Goal: Task Accomplishment & Management: Use online tool/utility

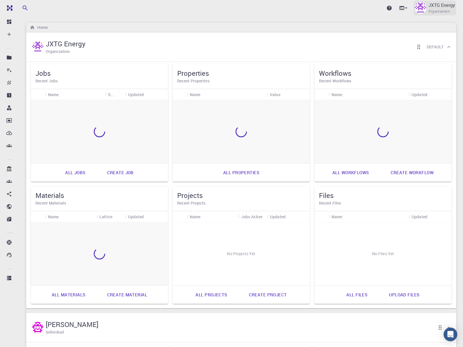
click at [434, 12] on span "Organisation" at bounding box center [439, 12] width 21 height 6
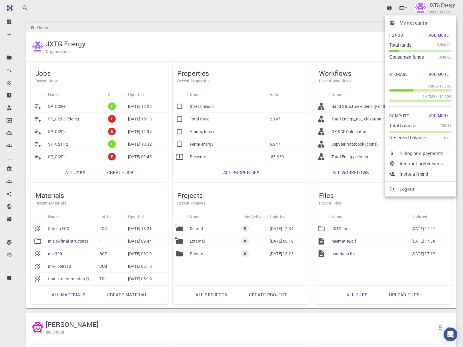
click at [231, 1] on div at bounding box center [231, 173] width 463 height 347
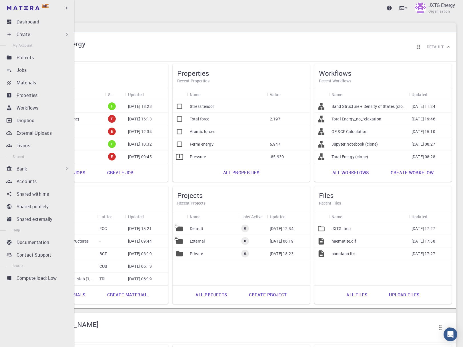
click at [59, 168] on div "Bank" at bounding box center [43, 168] width 53 height 7
click at [55, 170] on div "Bank" at bounding box center [43, 168] width 53 height 7
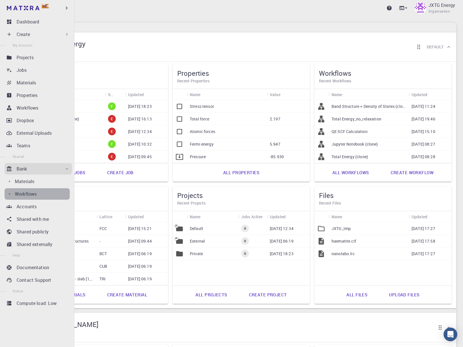
click at [43, 192] on div "Workflows" at bounding box center [42, 194] width 55 height 7
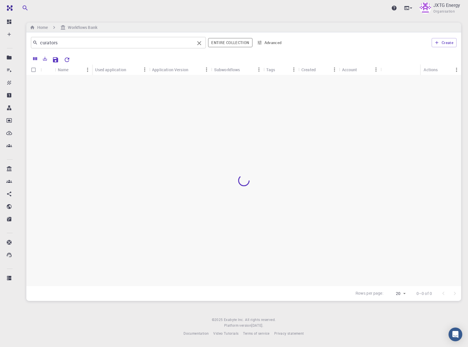
click at [138, 42] on input "curators" at bounding box center [116, 43] width 157 height 8
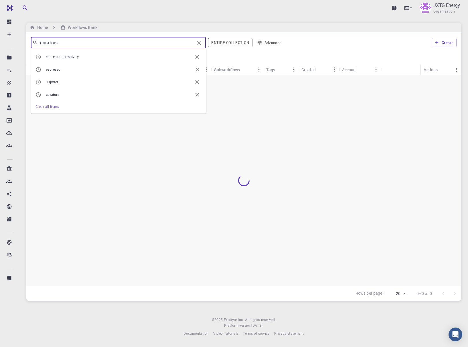
click at [138, 42] on input "curators" at bounding box center [116, 43] width 157 height 8
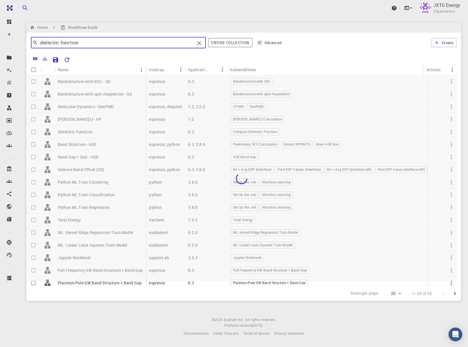
type input "dielectric function"
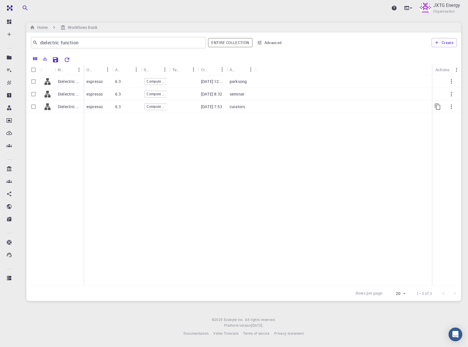
click at [251, 106] on div "curators" at bounding box center [241, 106] width 29 height 13
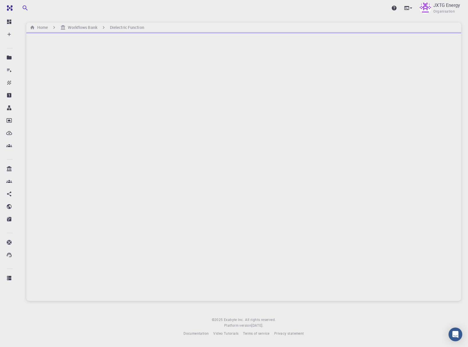
click at [72, 108] on div at bounding box center [243, 166] width 435 height 269
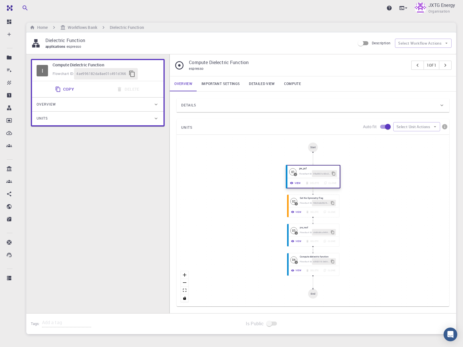
click at [300, 177] on div "Flowchart ID: 09a8551c-60c2-4d14-ba8b-dd1d65a7ea9c" at bounding box center [318, 173] width 38 height 7
click at [188, 275] on button "zoom in" at bounding box center [184, 275] width 7 height 8
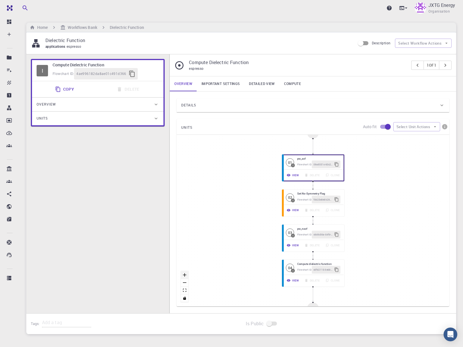
click at [188, 275] on button "zoom in" at bounding box center [184, 275] width 7 height 8
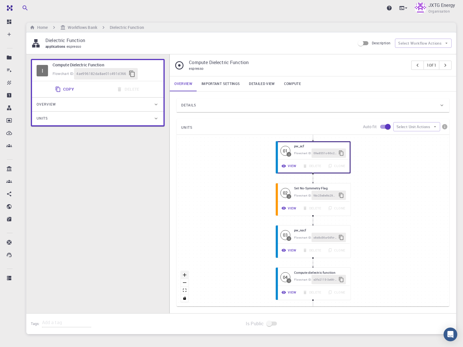
click at [188, 275] on button "zoom in" at bounding box center [184, 275] width 7 height 8
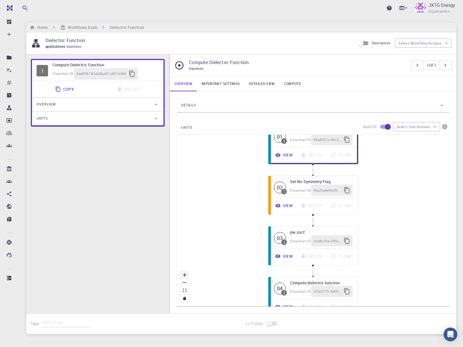
click at [188, 275] on button "zoom in" at bounding box center [184, 275] width 7 height 8
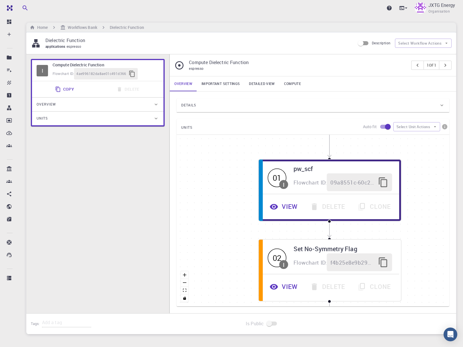
drag, startPoint x: 431, startPoint y: 188, endPoint x: 446, endPoint y: 290, distance: 102.6
click at [446, 290] on div "Start 01 I pw_scf Flowchart ID: 09a8551c-60c2-4d14-ba8b-dd1d65a7ea9c View Delet…" at bounding box center [313, 221] width 273 height 172
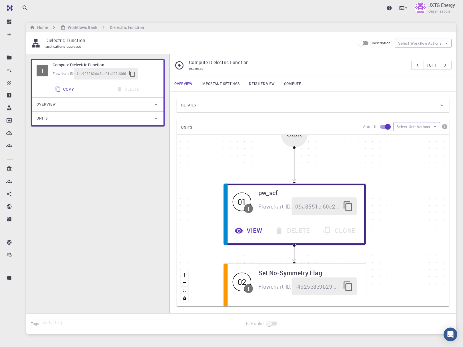
drag, startPoint x: 402, startPoint y: 239, endPoint x: 365, endPoint y: 223, distance: 41.2
click at [375, 249] on div "Start 01 I pw_scf Flowchart ID: 09a8551c-60c2-4d14-ba8b-dd1d65a7ea9c View Delet…" at bounding box center [313, 221] width 273 height 172
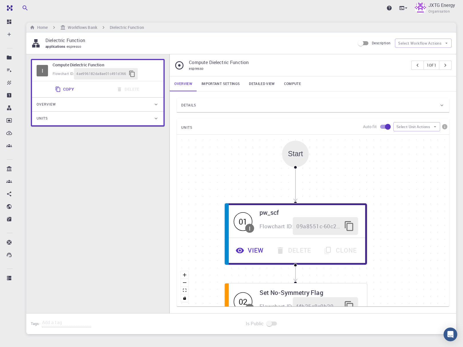
drag, startPoint x: 372, startPoint y: 190, endPoint x: 360, endPoint y: 194, distance: 12.8
click at [370, 197] on div "Start 01 I pw_scf Flowchart ID: 09a8551c-60c2-4d14-ba8b-dd1d65a7ea9c View Delet…" at bounding box center [313, 221] width 273 height 172
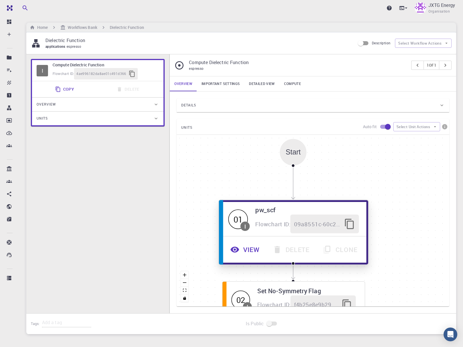
click at [277, 222] on span "Flowchart ID:" at bounding box center [273, 223] width 35 height 7
click at [242, 249] on button "View" at bounding box center [246, 249] width 42 height 19
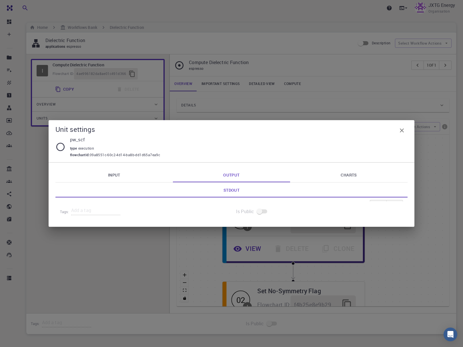
click at [130, 176] on link "Input" at bounding box center [114, 174] width 118 height 15
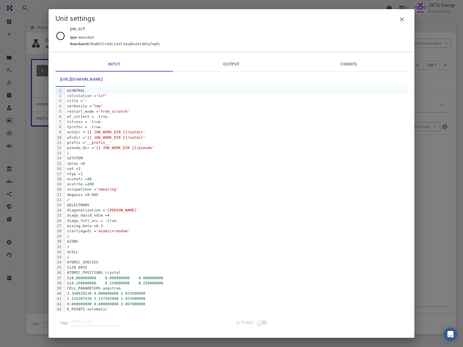
click at [399, 21] on icon "button" at bounding box center [402, 19] width 7 height 7
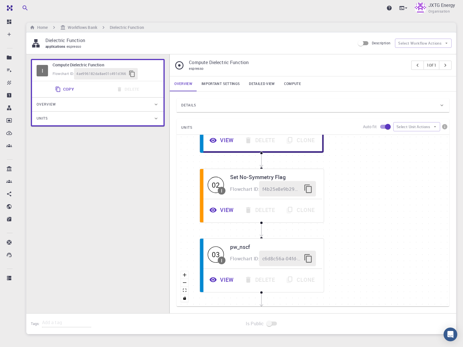
drag, startPoint x: 413, startPoint y: 247, endPoint x: 392, endPoint y: 199, distance: 52.5
click at [365, 141] on div "Start 01 I pw_scf Flowchart ID: 09a8551c-60c2-4d14-ba8b-dd1d65a7ea9c View Delet…" at bounding box center [313, 221] width 273 height 172
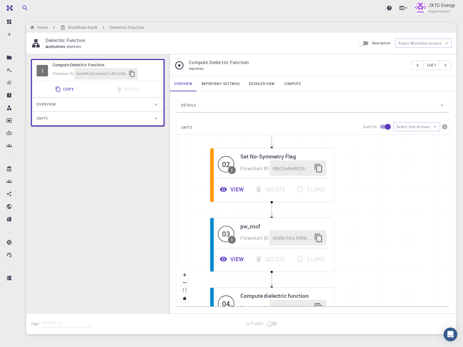
drag, startPoint x: 406, startPoint y: 242, endPoint x: 395, endPoint y: 227, distance: 18.9
click at [419, 224] on div "Start 01 I pw_scf Flowchart ID: 09a8551c-60c2-4d14-ba8b-dd1d65a7ea9c View Delet…" at bounding box center [313, 221] width 273 height 172
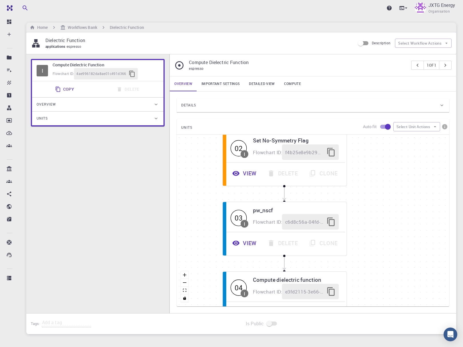
drag, startPoint x: 387, startPoint y: 243, endPoint x: 399, endPoint y: 225, distance: 21.6
click at [399, 225] on div "Start 01 I pw_scf Flowchart ID: 09a8551c-60c2-4d14-ba8b-dd1d65a7ea9c View Delet…" at bounding box center [313, 221] width 273 height 172
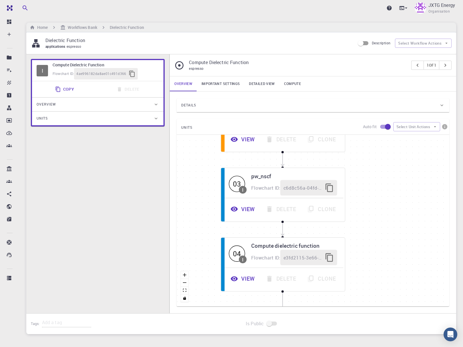
drag, startPoint x: 373, startPoint y: 251, endPoint x: 295, endPoint y: 233, distance: 80.8
click at [371, 219] on div "Start 01 I pw_scf Flowchart ID: 09a8551c-60c2-4d14-ba8b-dd1d65a7ea9c View Delet…" at bounding box center [313, 221] width 273 height 172
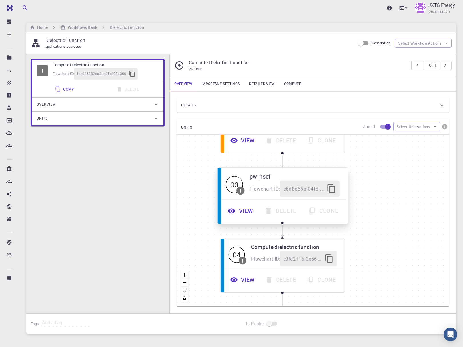
click at [243, 210] on button "View" at bounding box center [241, 211] width 37 height 16
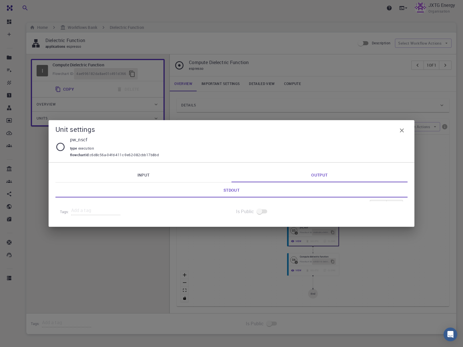
click at [118, 177] on link "Input" at bounding box center [143, 174] width 176 height 15
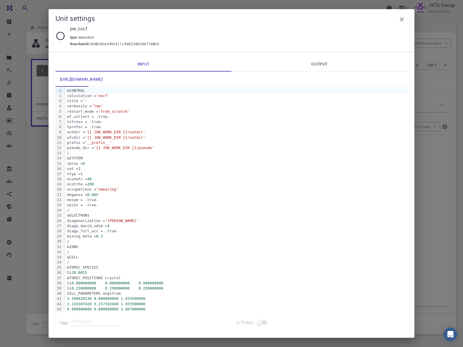
scroll to position [11, 0]
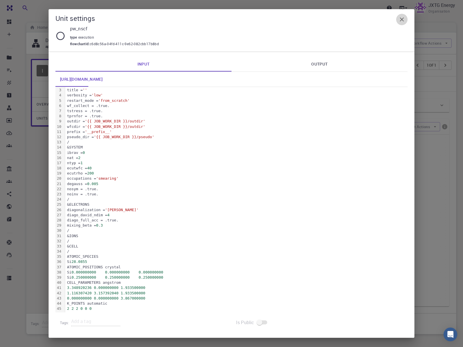
click at [404, 21] on icon "button" at bounding box center [402, 19] width 4 height 4
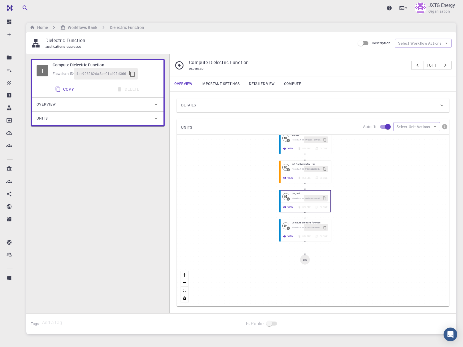
drag, startPoint x: 362, startPoint y: 242, endPoint x: 351, endPoint y: 201, distance: 42.0
click at [351, 201] on div "Start 01 I pw_scf Flowchart ID: 09a8551c-60c2-4d14-ba8b-dd1d65a7ea9c View Delet…" at bounding box center [313, 221] width 273 height 172
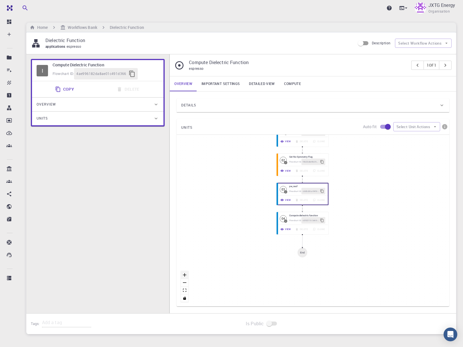
click at [186, 273] on icon "zoom in" at bounding box center [184, 274] width 3 height 3
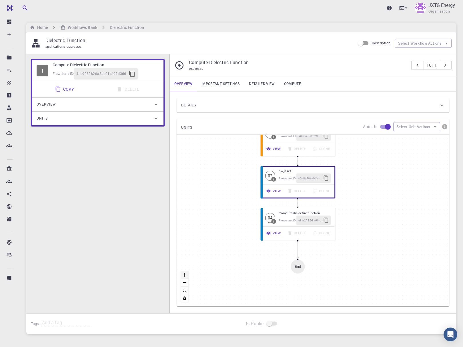
click at [186, 273] on icon "zoom in" at bounding box center [184, 274] width 3 height 3
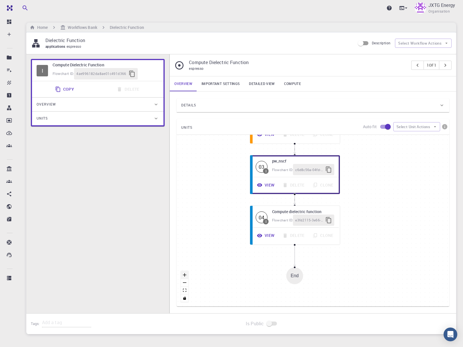
click at [186, 273] on icon "zoom in" at bounding box center [184, 274] width 3 height 3
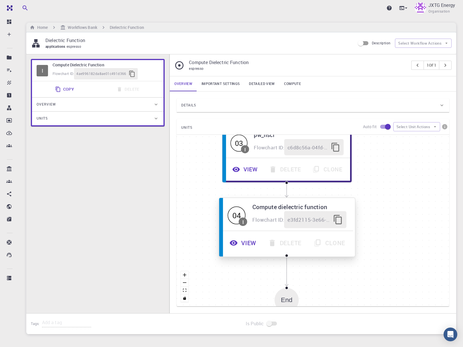
click at [235, 245] on icon "button" at bounding box center [234, 242] width 8 height 5
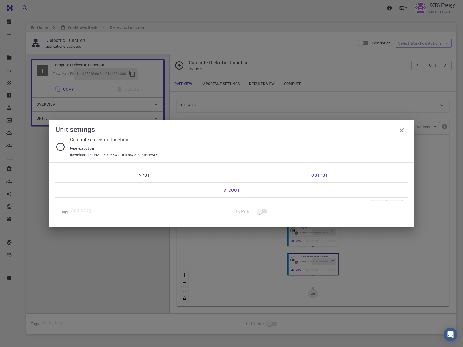
click at [123, 178] on link "Input" at bounding box center [143, 174] width 176 height 15
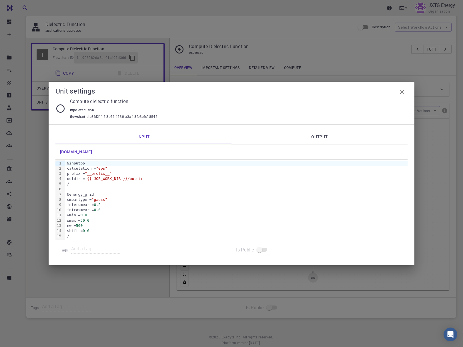
scroll to position [0, 0]
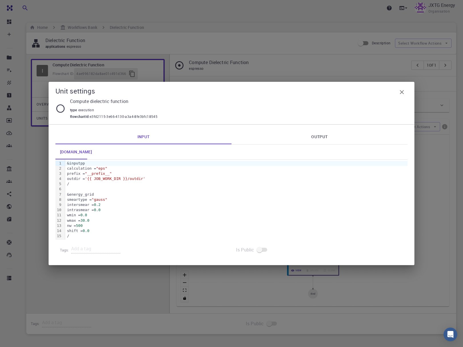
click at [142, 212] on div "intrasmear = 0.0" at bounding box center [236, 209] width 343 height 5
click at [87, 173] on div "prefix = "__prefix__"" at bounding box center [236, 173] width 343 height 5
click at [400, 90] on icon "button" at bounding box center [402, 92] width 7 height 7
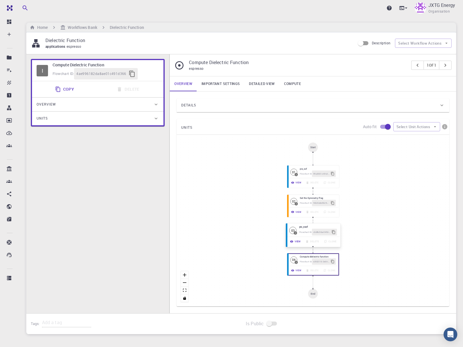
click at [293, 231] on div "03" at bounding box center [292, 230] width 7 height 7
click at [291, 245] on button "View" at bounding box center [295, 241] width 15 height 7
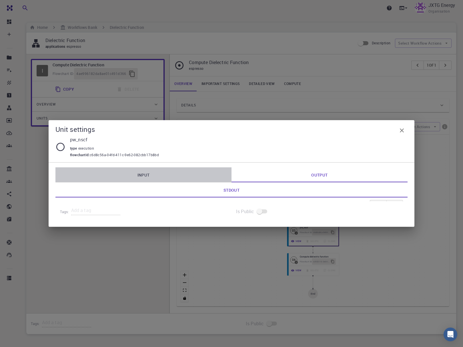
click at [131, 175] on link "Input" at bounding box center [143, 174] width 176 height 15
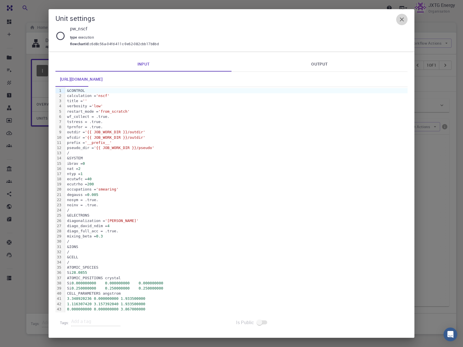
click at [403, 24] on button "button" at bounding box center [401, 19] width 11 height 11
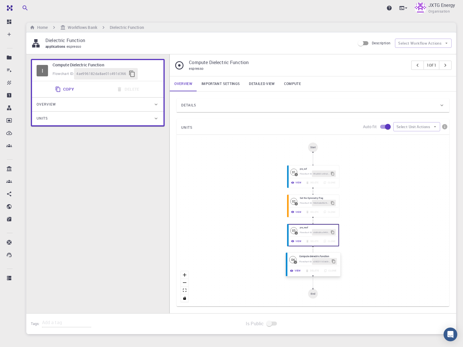
click at [290, 266] on div "View Delete Clone" at bounding box center [313, 270] width 53 height 9
click at [292, 268] on button "View" at bounding box center [295, 270] width 15 height 7
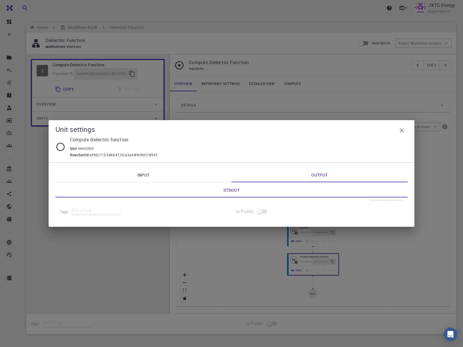
click at [137, 179] on link "Input" at bounding box center [143, 174] width 176 height 15
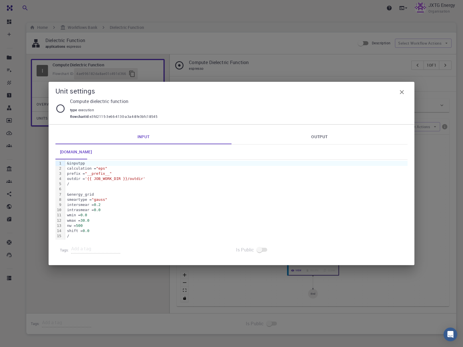
click at [337, 146] on div "[DOMAIN_NAME]" at bounding box center [231, 151] width 352 height 15
click at [336, 137] on link "Output" at bounding box center [320, 136] width 176 height 15
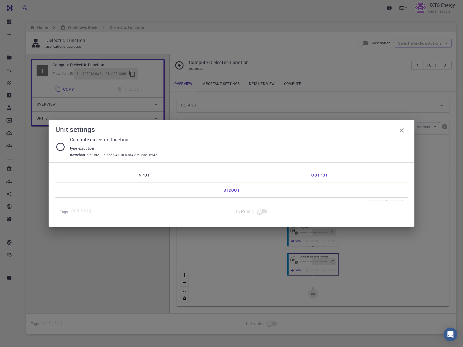
click at [402, 129] on icon "button" at bounding box center [402, 130] width 7 height 7
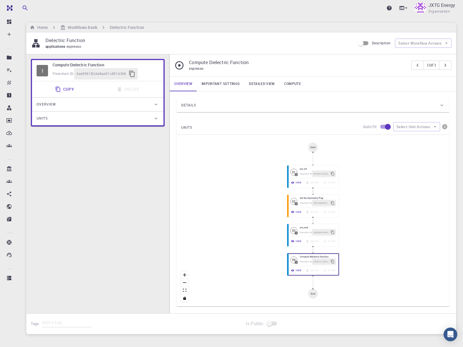
click at [355, 281] on div "Start 01 I pw_scf Flowchart ID: 09a8551c-60c2-4d14-ba8b-dd1d65a7ea9c View Delet…" at bounding box center [313, 221] width 273 height 172
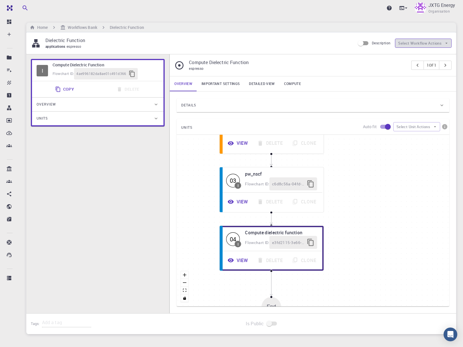
click at [448, 45] on icon "button" at bounding box center [446, 43] width 5 height 5
click at [440, 55] on span "Copy To My Account" at bounding box center [428, 55] width 37 height 6
drag, startPoint x: 361, startPoint y: 261, endPoint x: 3, endPoint y: 330, distance: 364.0
click at [380, 212] on div "Start 01 I pw_scf Flowchart ID: 09a8551c-60c2-4d14-ba8b-dd1d65a7ea9c View Delet…" at bounding box center [313, 221] width 273 height 172
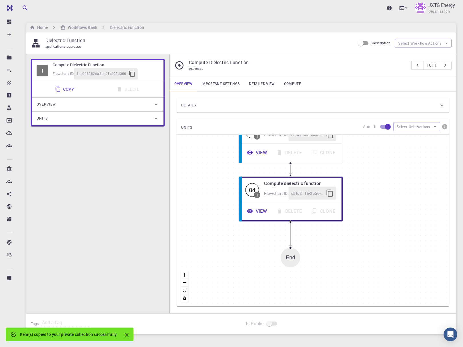
click at [45, 334] on div "Item(s) copied to your private collection successfully." at bounding box center [70, 335] width 128 height 14
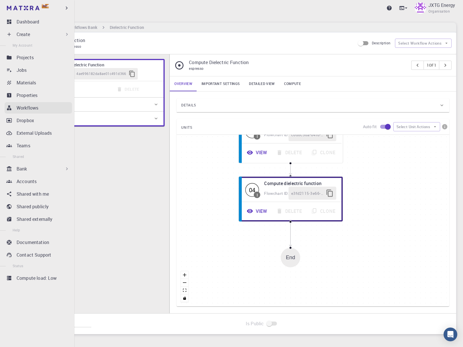
click at [35, 107] on p "Workflows" at bounding box center [28, 107] width 22 height 7
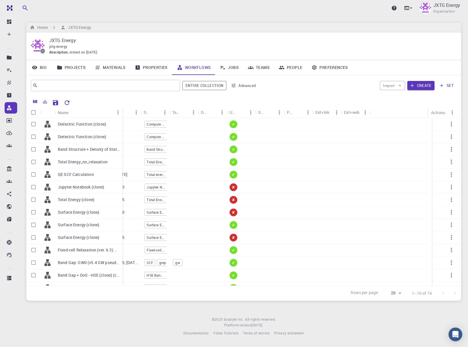
drag, startPoint x: 82, startPoint y: 114, endPoint x: 120, endPoint y: 112, distance: 38.1
click at [120, 112] on div "Name" at bounding box center [123, 112] width 6 height 11
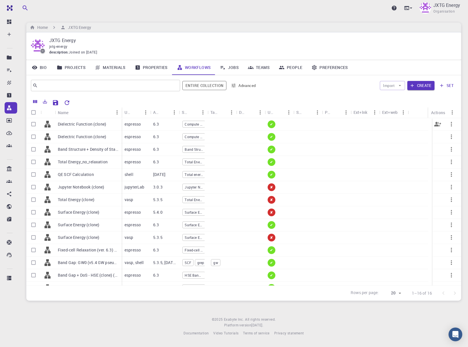
click at [64, 126] on p "Dielectric Function (clone)" at bounding box center [82, 124] width 48 height 6
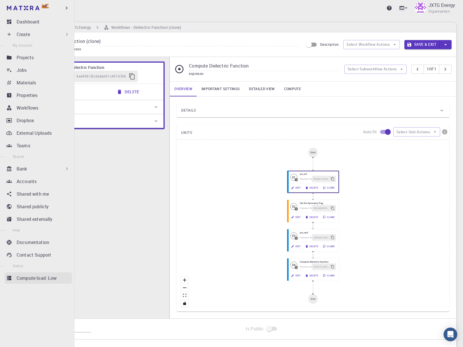
click at [45, 280] on p "Compute load: Low" at bounding box center [37, 278] width 40 height 7
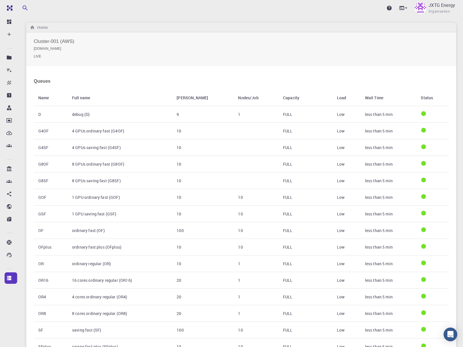
click at [49, 47] on small "[DOMAIN_NAME]" at bounding box center [241, 48] width 415 height 5
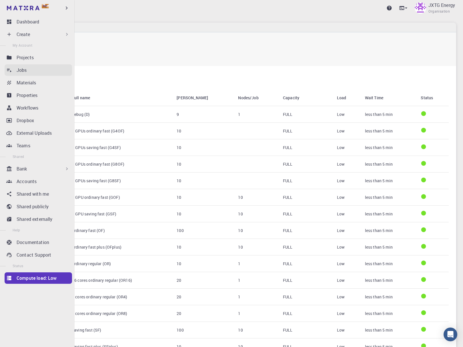
click at [22, 72] on p "Jobs" at bounding box center [22, 70] width 10 height 7
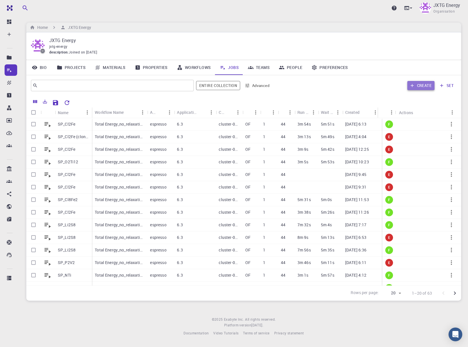
click at [418, 86] on button "Create" at bounding box center [420, 85] width 27 height 9
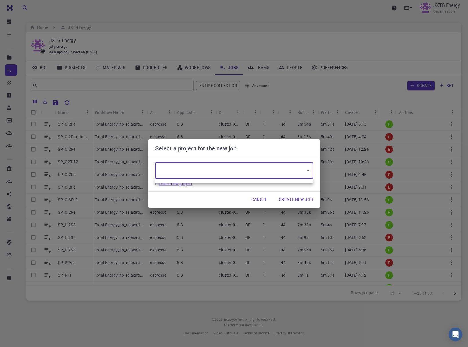
click at [253, 171] on body "Ent Dashboard Create New Job New Material Create Material Upload File Import fr…" at bounding box center [234, 173] width 468 height 347
type input "JDkC5ofQqcrti7Cy9"
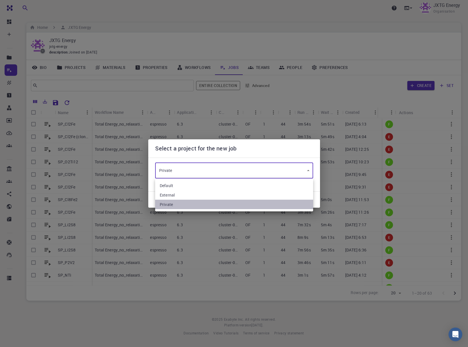
click at [183, 204] on li "Private" at bounding box center [234, 204] width 158 height 9
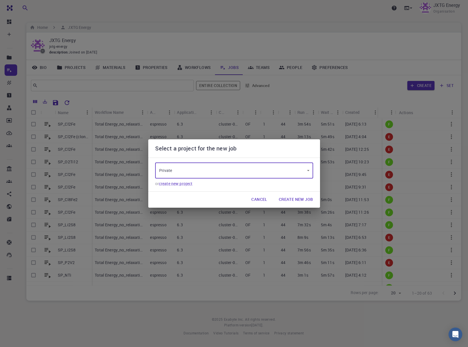
click at [299, 200] on button "Create New Job" at bounding box center [295, 199] width 43 height 11
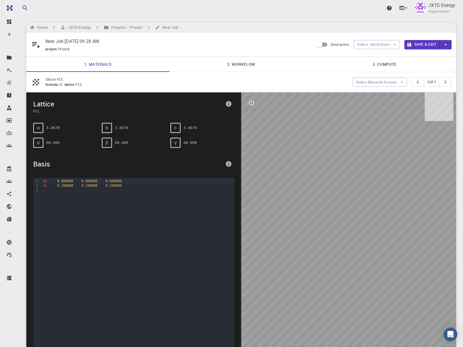
click at [233, 66] on link "2. Workflow" at bounding box center [241, 64] width 143 height 15
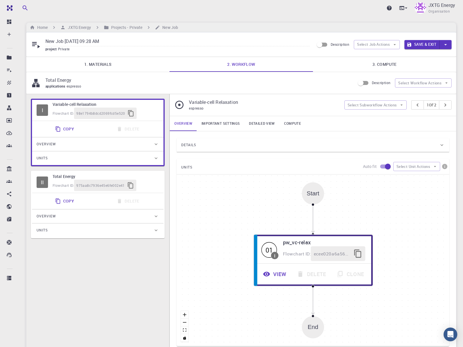
drag, startPoint x: 62, startPoint y: 87, endPoint x: 108, endPoint y: 86, distance: 45.8
click at [62, 86] on span "applications" at bounding box center [55, 86] width 21 height 5
click at [432, 83] on button "Select Workflow Actions" at bounding box center [423, 82] width 57 height 9
click at [429, 69] on link "3. Compute" at bounding box center [384, 64] width 143 height 15
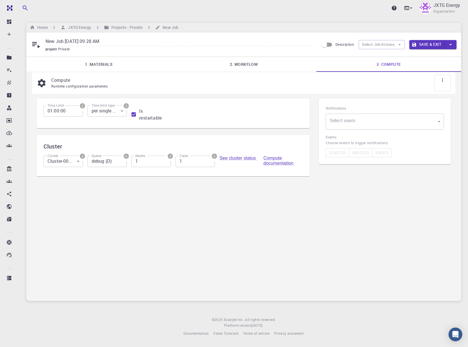
click at [188, 69] on link "2. Workflow" at bounding box center [243, 64] width 145 height 15
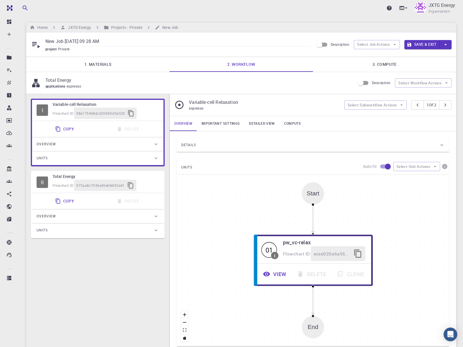
click at [44, 80] on div "Total Energy applications espresso" at bounding box center [193, 83] width 325 height 13
click at [370, 45] on button "Select Job Actions" at bounding box center [377, 44] width 46 height 9
click at [375, 74] on span "Select workflow" at bounding box center [381, 75] width 27 height 6
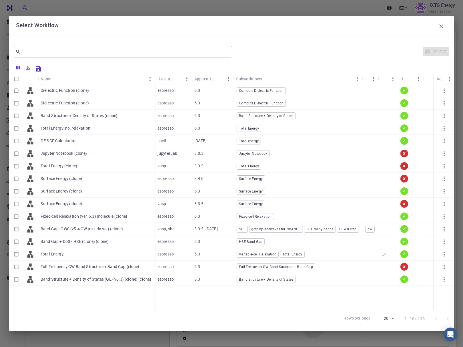
click at [79, 104] on p "Dielectric Function (clone)" at bounding box center [65, 103] width 48 height 6
checkbox input "true"
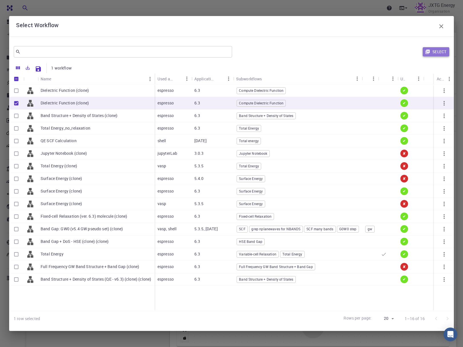
click at [434, 50] on button "Select" at bounding box center [436, 51] width 27 height 9
type input "Plane-wave Norm-conserving Pseudopotential (Davidson Diagonalization, Gaussian …"
type input "/export/share/pseudo/si/gga/pbe/dojo-oncv/0.4/nc/si_pbe_dojo-oncv_0.4.upf"
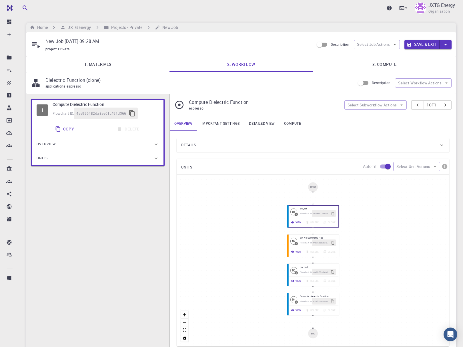
click at [384, 61] on link "3. Compute" at bounding box center [384, 64] width 143 height 15
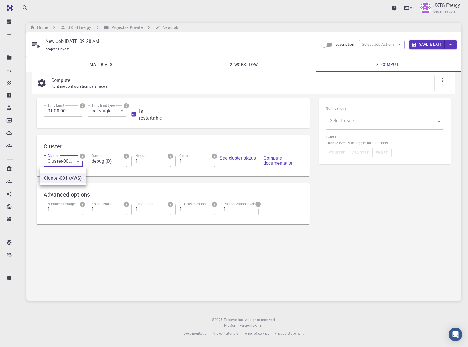
click at [66, 161] on body "Ent Dashboard Create New Job New Material Create Material Upload File Import fr…" at bounding box center [234, 173] width 468 height 347
click at [70, 179] on li "Cluster-001 (AWS)" at bounding box center [62, 178] width 47 height 10
click at [110, 163] on input "debug (D)" at bounding box center [107, 161] width 39 height 11
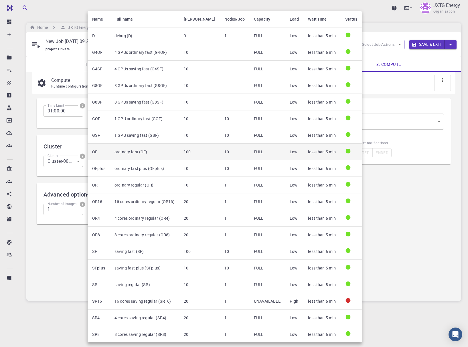
click at [202, 150] on td "100" at bounding box center [199, 152] width 41 height 17
type input "ordinary fast (OF)"
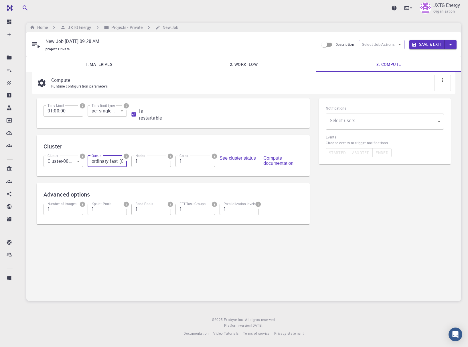
scroll to position [0, 5]
click at [143, 164] on input "1" at bounding box center [150, 161] width 39 height 11
click at [170, 158] on icon "info" at bounding box center [170, 156] width 5 height 5
click at [170, 158] on div at bounding box center [234, 173] width 468 height 347
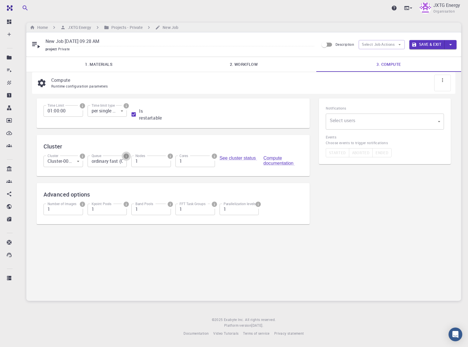
click at [126, 157] on icon "info" at bounding box center [126, 156] width 6 height 6
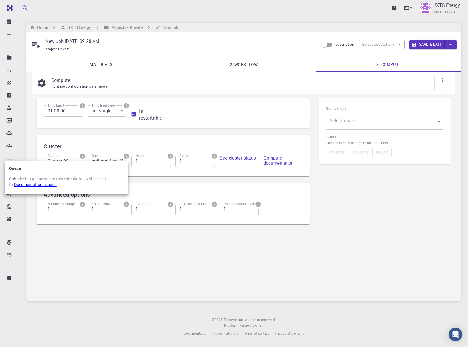
click at [35, 184] on link "Documentation is here." at bounding box center [35, 184] width 42 height 5
click at [125, 156] on div at bounding box center [234, 173] width 468 height 347
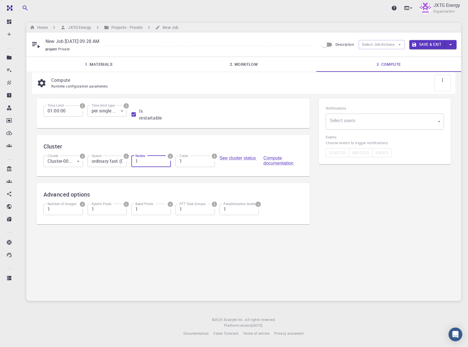
click at [142, 161] on input "1" at bounding box center [150, 161] width 39 height 11
click at [180, 161] on input "1" at bounding box center [194, 161] width 39 height 11
type input "36"
click at [239, 167] on div "See cluster status" at bounding box center [238, 163] width 39 height 14
click at [388, 199] on div "Notifications Select users ​ Select users Events Choose events to trigger notif…" at bounding box center [384, 165] width 141 height 142
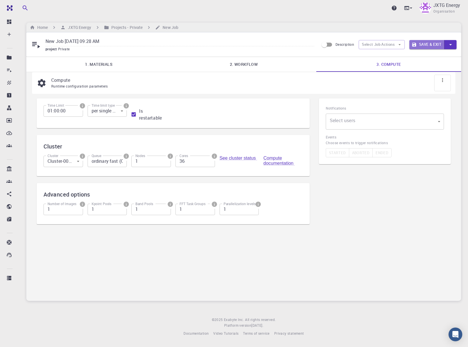
click at [432, 45] on button "Save & Exit" at bounding box center [426, 44] width 35 height 9
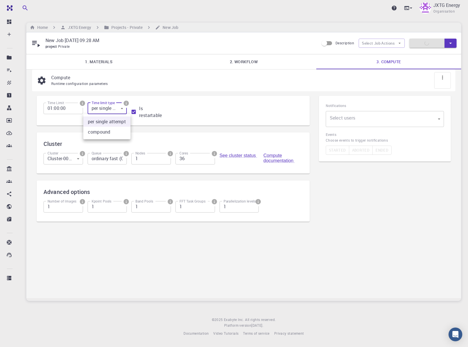
click at [122, 108] on body "Ent Dashboard Create New Job New Material Create Material Upload File Import fr…" at bounding box center [234, 173] width 468 height 347
click at [139, 87] on div at bounding box center [234, 173] width 468 height 347
click at [446, 26] on div "Home JXTG Energy Projects - Private New Job" at bounding box center [243, 28] width 435 height 10
click at [437, 43] on div "Save & Exit" at bounding box center [432, 43] width 47 height 9
click at [354, 37] on div "New Job [DATE] 09:28 AM project Private Description Select Job Actions Save & E…" at bounding box center [243, 43] width 435 height 22
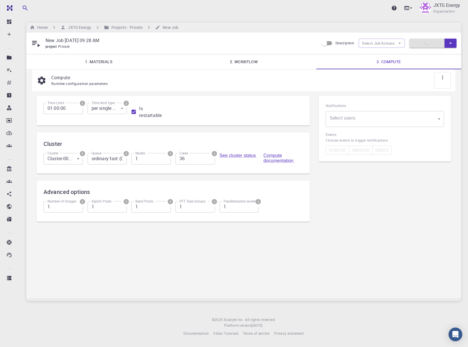
click at [209, 33] on div "New Job [DATE] 09:28 AM project Private Description Select Job Actions Save & E…" at bounding box center [243, 43] width 435 height 22
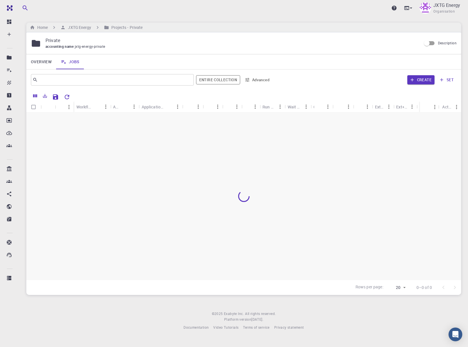
click at [314, 92] on div at bounding box center [265, 96] width 384 height 10
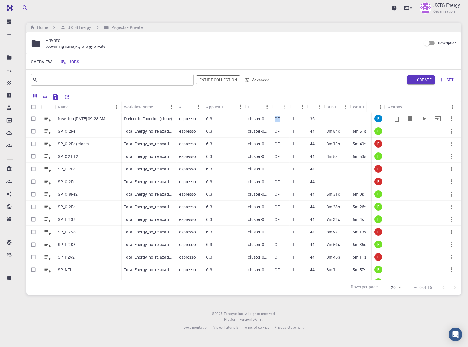
click at [258, 120] on div "Dielectric Function (clone) espresso 6.3 cluster-001 OF 1 36 [DATE] 9:29" at bounding box center [308, 118] width 374 height 13
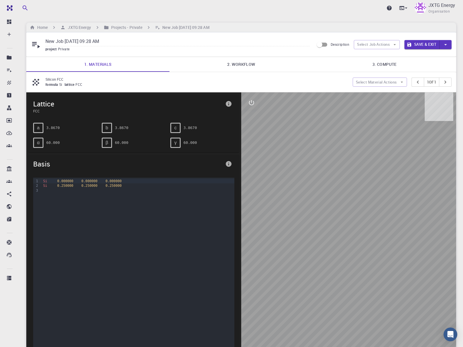
click at [381, 59] on link "3. Compute" at bounding box center [384, 64] width 143 height 15
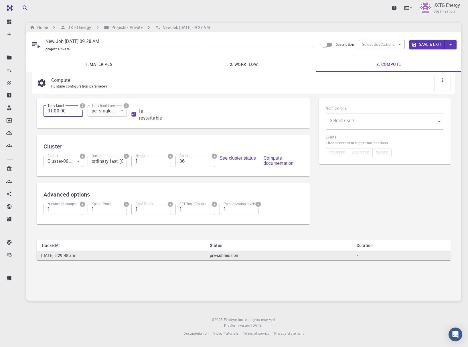
click at [51, 112] on input "01:00:00" at bounding box center [62, 110] width 39 height 11
type input "12:00:00"
click at [417, 43] on button "Save & Exit" at bounding box center [426, 44] width 35 height 9
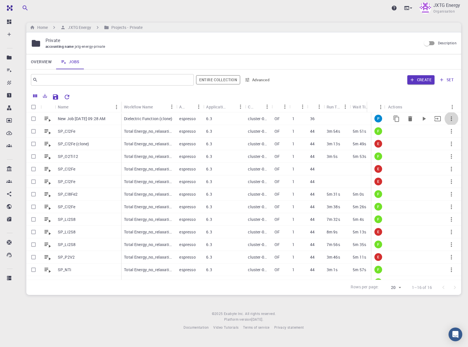
click at [448, 118] on icon "button" at bounding box center [451, 118] width 7 height 7
click at [454, 150] on li "Run" at bounding box center [446, 150] width 33 height 9
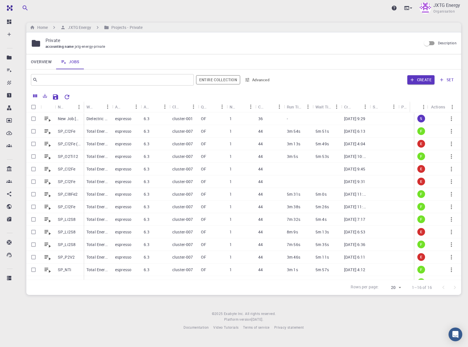
click at [384, 321] on footer "© 2025 Exabyte Inc. All rights reserved. Platform version [DATE] . Documentatio…" at bounding box center [243, 320] width 448 height 19
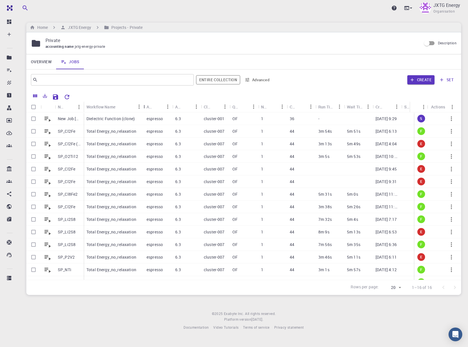
drag, startPoint x: 112, startPoint y: 110, endPoint x: 143, endPoint y: 110, distance: 31.2
click at [143, 110] on div "Workflow Name" at bounding box center [144, 106] width 6 height 11
click at [127, 120] on p "Dielectric Function (clone)" at bounding box center [110, 119] width 48 height 6
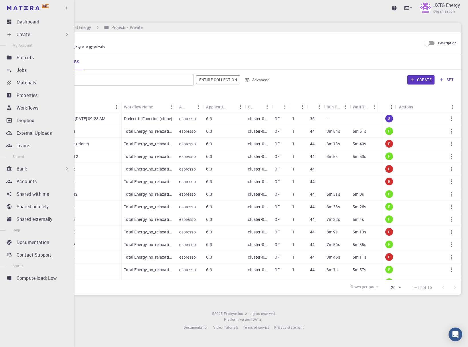
click at [17, 169] on p "Bank" at bounding box center [22, 168] width 11 height 7
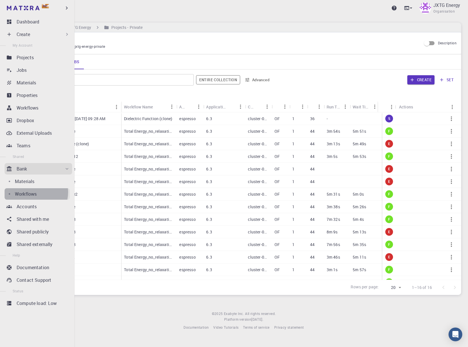
click at [34, 192] on p "Workflows" at bounding box center [26, 194] width 22 height 7
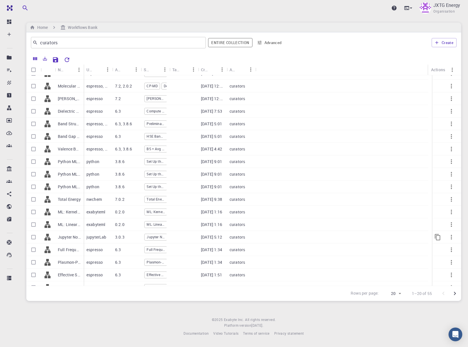
scroll to position [41, 0]
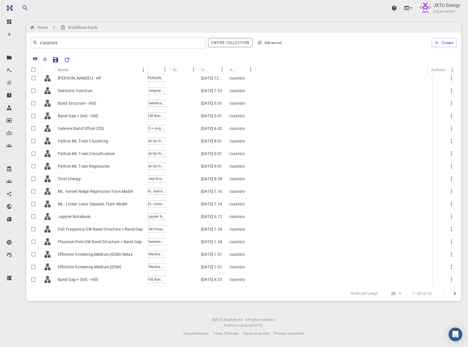
drag, startPoint x: 83, startPoint y: 70, endPoint x: 147, endPoint y: 72, distance: 64.4
click at [147, 72] on div "Name" at bounding box center [149, 69] width 6 height 11
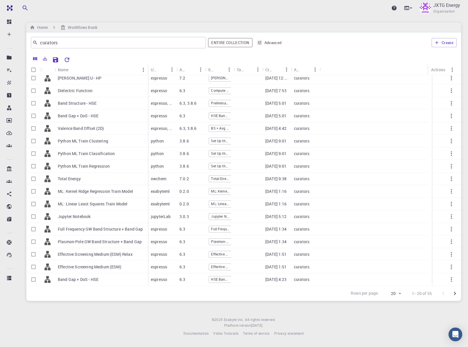
click at [455, 297] on button "Go to next page" at bounding box center [454, 293] width 11 height 11
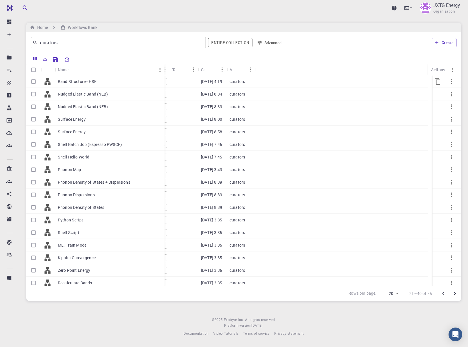
drag, startPoint x: 82, startPoint y: 71, endPoint x: 163, endPoint y: 79, distance: 81.3
click at [163, 79] on div "Name Used application Application Version Subworkflows Tags Created Account Act…" at bounding box center [243, 175] width 435 height 222
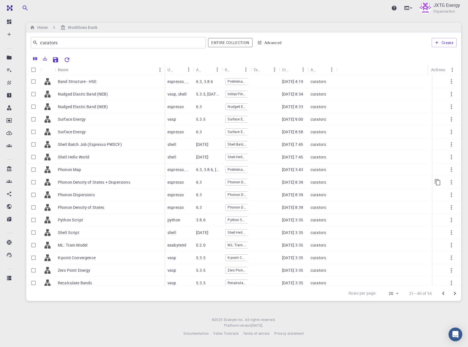
scroll to position [41, 0]
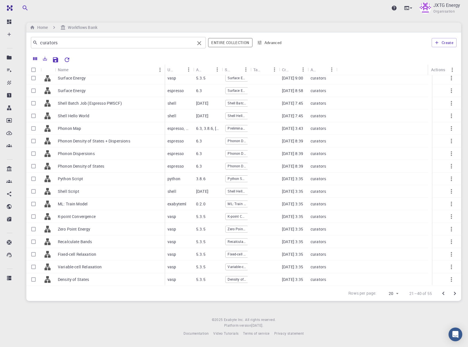
click at [79, 46] on input "curators" at bounding box center [116, 43] width 157 height 8
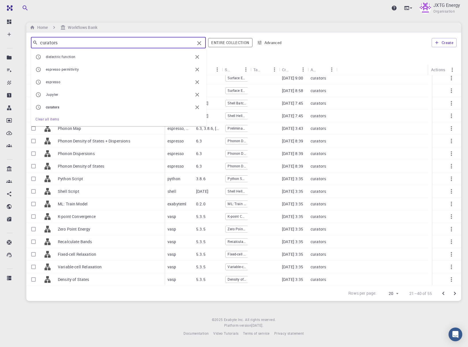
click at [79, 46] on input "curators" at bounding box center [116, 43] width 157 height 8
click at [80, 57] on span "dielectric function" at bounding box center [119, 57] width 147 height 6
type input "dielectric function"
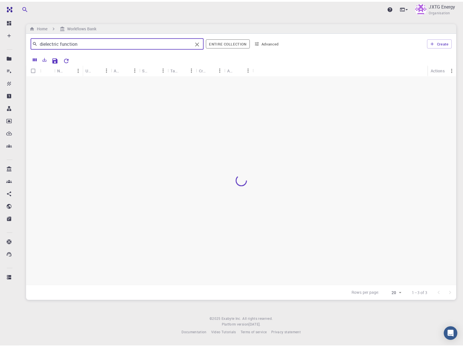
scroll to position [0, 0]
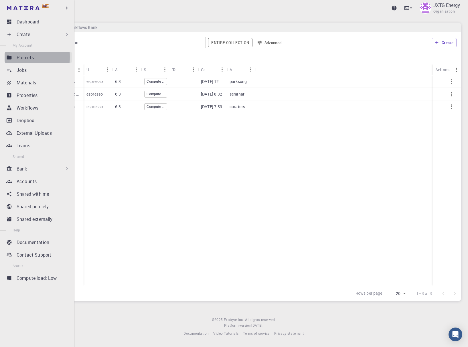
click at [8, 57] on icon at bounding box center [9, 57] width 5 height 4
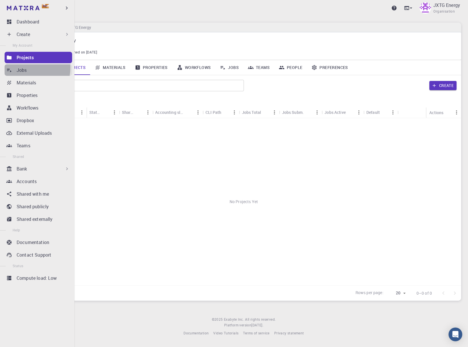
click at [26, 68] on p "Jobs" at bounding box center [22, 70] width 10 height 7
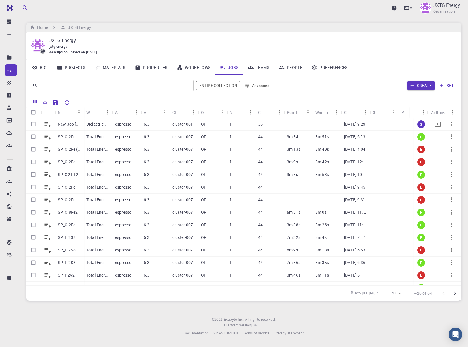
click at [409, 121] on div at bounding box center [412, 124] width 29 height 13
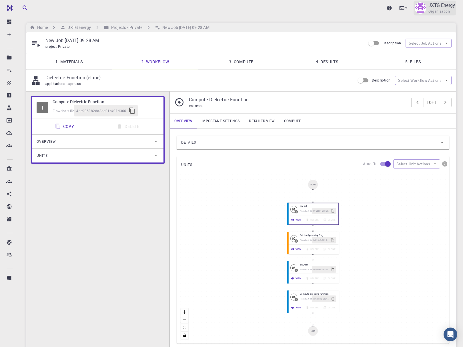
click at [446, 5] on p "JXTG Energy" at bounding box center [442, 5] width 27 height 7
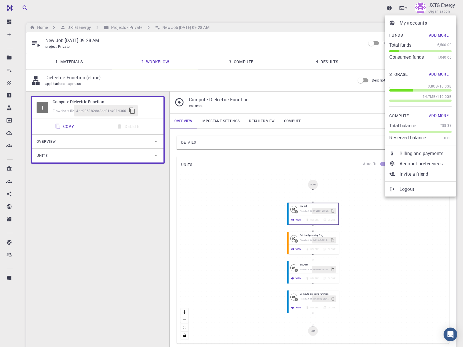
click at [11, 72] on div at bounding box center [231, 173] width 463 height 347
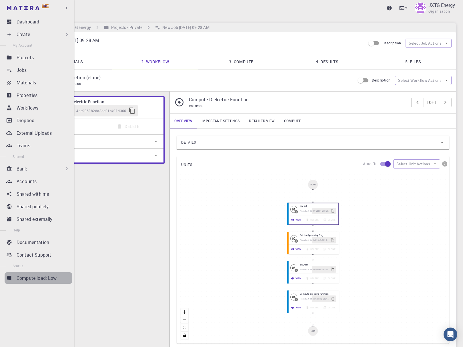
click at [54, 279] on p "Compute load: Low" at bounding box center [37, 278] width 40 height 7
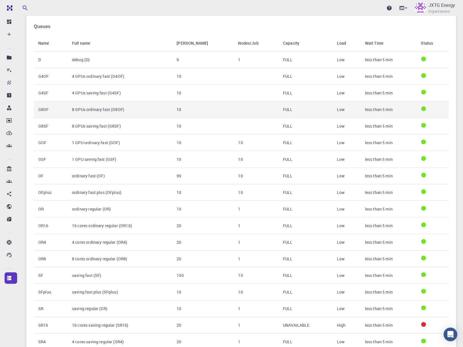
scroll to position [86, 0]
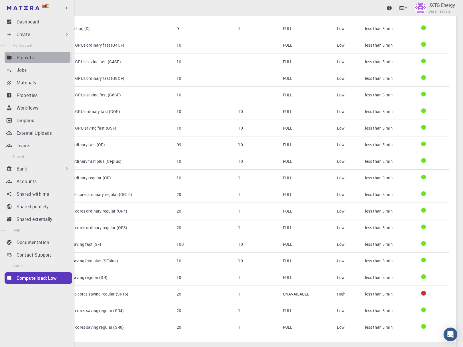
click at [12, 55] on icon at bounding box center [9, 58] width 6 height 6
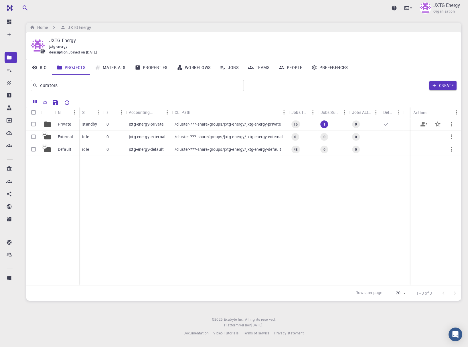
click at [321, 126] on span "1" at bounding box center [324, 124] width 7 height 5
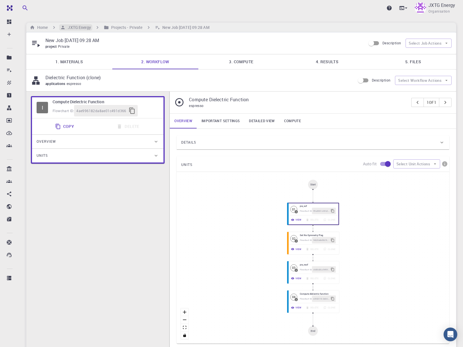
drag, startPoint x: 132, startPoint y: 29, endPoint x: 74, endPoint y: 26, distance: 57.3
click at [132, 29] on h6 "Projects - Private" at bounding box center [126, 27] width 34 height 6
click at [74, 26] on h6 "JXTG Energy" at bounding box center [78, 27] width 25 height 6
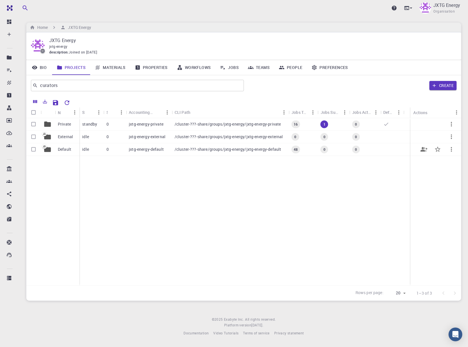
click at [141, 155] on div "jxtg-energy-default" at bounding box center [149, 149] width 46 height 13
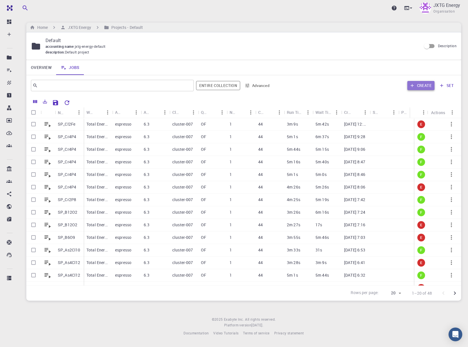
click at [422, 86] on button "Create" at bounding box center [420, 85] width 27 height 9
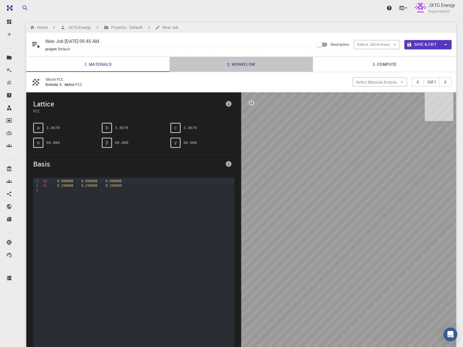
click at [228, 67] on link "2. Workflow" at bounding box center [241, 64] width 143 height 15
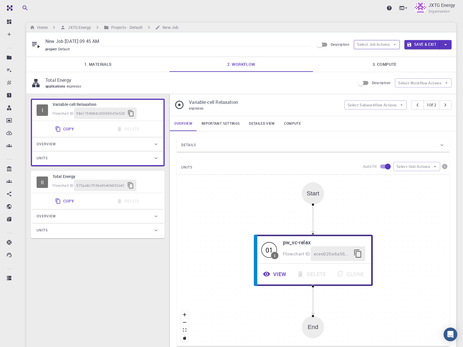
click at [358, 47] on button "Select Job Actions" at bounding box center [377, 44] width 46 height 9
click at [372, 74] on span "Select workflow" at bounding box center [381, 75] width 27 height 6
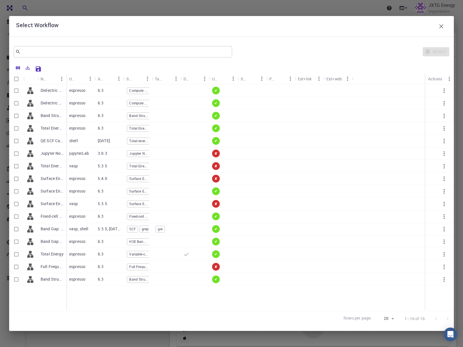
click at [20, 94] on input "Select row" at bounding box center [16, 90] width 11 height 11
checkbox input "true"
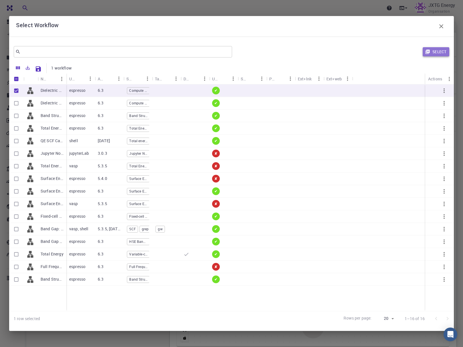
click at [437, 53] on button "Select" at bounding box center [436, 51] width 27 height 9
type input "Plane-wave Norm-conserving Pseudopotential (Davidson Diagonalization, Gaussian …"
type input "/export/share/pseudo/si/gga/pbe/dojo-oncv/0.4/nc/si_pbe_dojo-oncv_0.4.upf"
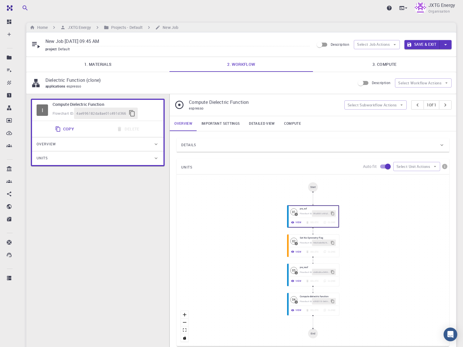
click at [398, 72] on link "3. Compute" at bounding box center [384, 64] width 143 height 15
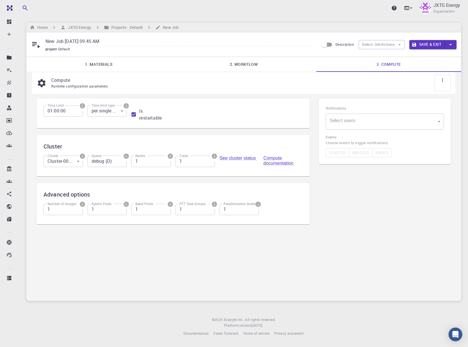
click at [75, 161] on body "Ent Dashboard Create New Job New Material Create Material Upload File Import fr…" at bounding box center [234, 173] width 468 height 347
click at [74, 178] on li "Cluster-001 (AWS)" at bounding box center [62, 178] width 47 height 10
click at [124, 163] on input "debug (D)" at bounding box center [107, 161] width 39 height 11
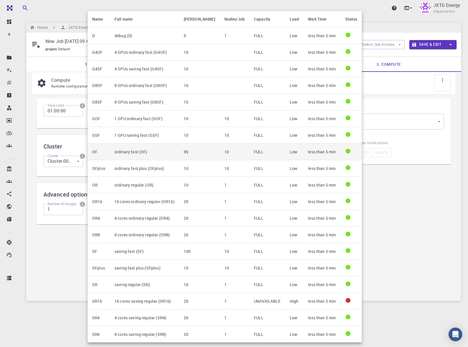
click at [128, 155] on td "ordinary fast (OF)" at bounding box center [144, 152] width 69 height 17
type input "ordinary fast (OF)"
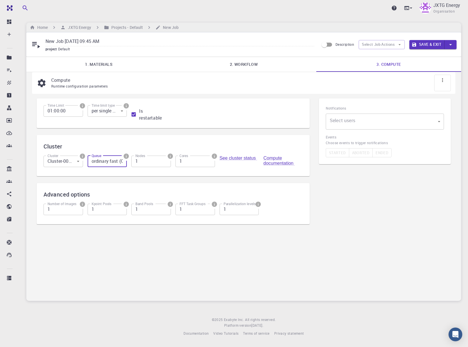
scroll to position [0, 5]
type input "2"
click at [167, 161] on input "2" at bounding box center [150, 161] width 39 height 11
drag, startPoint x: 188, startPoint y: 161, endPoint x: 173, endPoint y: 162, distance: 14.9
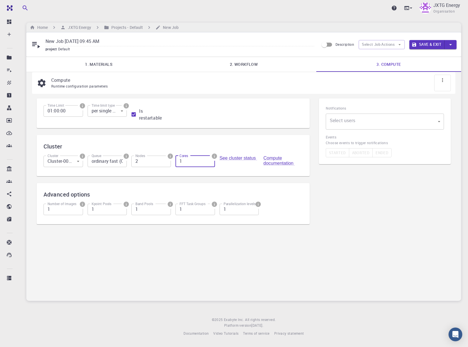
click at [173, 162] on div "Cores 1 Cores" at bounding box center [193, 160] width 44 height 18
type input "36"
type input "1"
click at [166, 162] on input "1" at bounding box center [150, 161] width 39 height 11
click at [304, 154] on div "Cluster Cluster Cluster-001 (AWS) 0 Cluster Queue ordinary fast (OF) Queue Node…" at bounding box center [173, 155] width 273 height 41
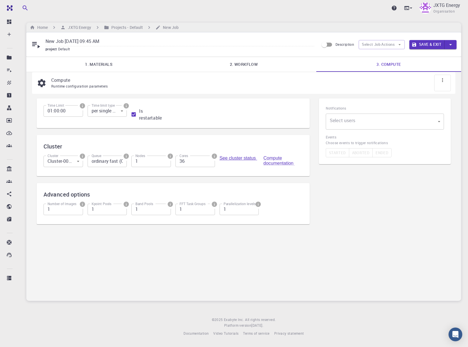
click at [245, 160] on link "See cluster status" at bounding box center [238, 158] width 38 height 5
drag, startPoint x: 52, startPoint y: 111, endPoint x: 33, endPoint y: 110, distance: 18.6
click at [33, 110] on div "Time Limit 01:00:00 Time Limit Time limit type per single attempt 0 Time limit …" at bounding box center [173, 165] width 282 height 142
click at [69, 110] on input "12:00:00" at bounding box center [62, 110] width 39 height 11
type input "12:00:00"
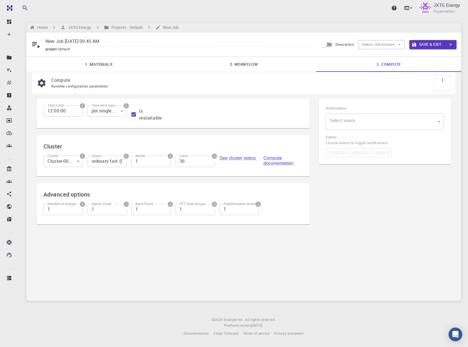
click at [109, 108] on label "Time limit type" at bounding box center [103, 105] width 23 height 5
click at [215, 108] on div "Time Limit 12:00:00 Time Limit Time limit type per single attempt 0 Time limit …" at bounding box center [171, 111] width 264 height 21
click at [136, 114] on input "Is restartable" at bounding box center [133, 114] width 11 height 11
checkbox input "false"
click at [426, 44] on button "Save & Exit" at bounding box center [426, 44] width 35 height 9
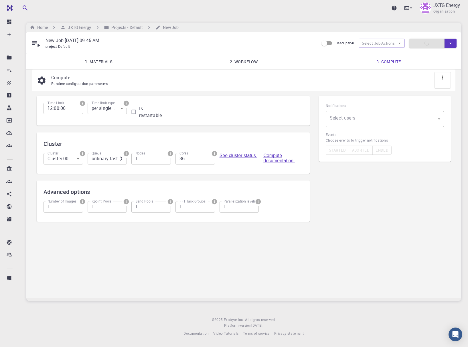
click at [250, 127] on div "Time Limit 12:00:00 Time Limit Time limit type per single attempt 0 Time limit …" at bounding box center [173, 162] width 273 height 133
click at [281, 159] on link "Compute documentation" at bounding box center [278, 158] width 31 height 10
drag, startPoint x: 302, startPoint y: 127, endPoint x: 306, endPoint y: 132, distance: 6.5
click at [306, 132] on div "Compute Runtime configuration parameters Time Limit 12:00:00 Time Limit Time li…" at bounding box center [243, 184] width 435 height 228
click at [306, 132] on div "Time Limit 12:00:00 Time Limit Time limit type per single attempt 0 Time limit …" at bounding box center [173, 162] width 273 height 133
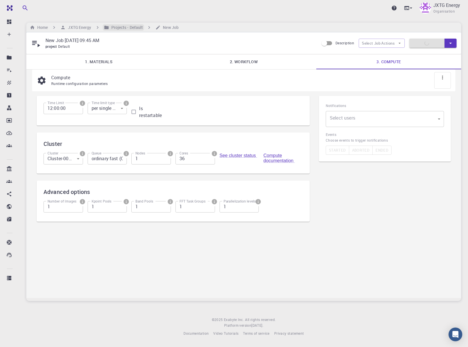
click at [125, 27] on h6 "Projects - Default" at bounding box center [126, 27] width 34 height 6
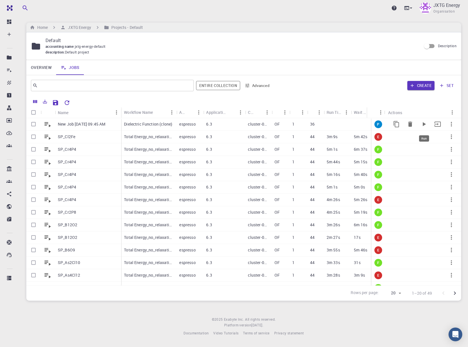
click at [420, 126] on icon "Run" at bounding box center [423, 124] width 7 height 7
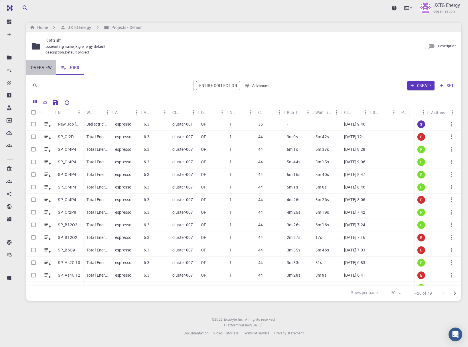
click at [42, 68] on link "Overview" at bounding box center [41, 67] width 30 height 15
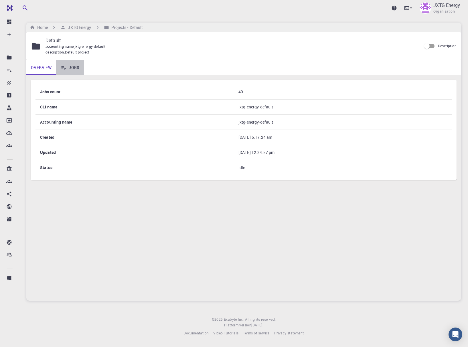
click at [70, 67] on link "Jobs" at bounding box center [70, 67] width 28 height 15
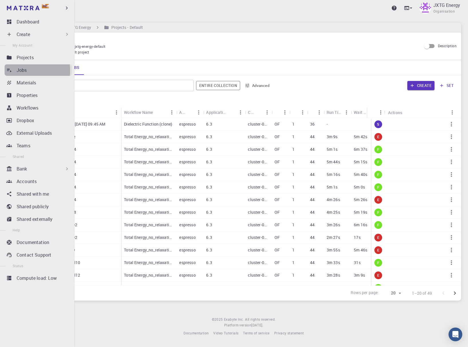
click at [21, 71] on p "Jobs" at bounding box center [22, 70] width 10 height 7
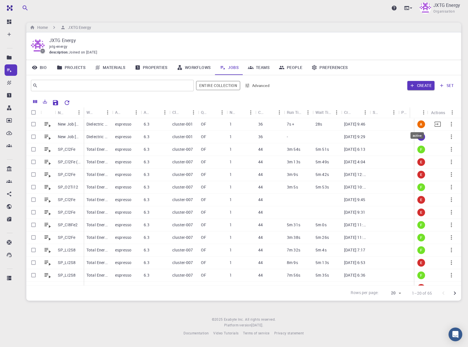
click at [418, 124] on span "A" at bounding box center [420, 124] width 7 height 5
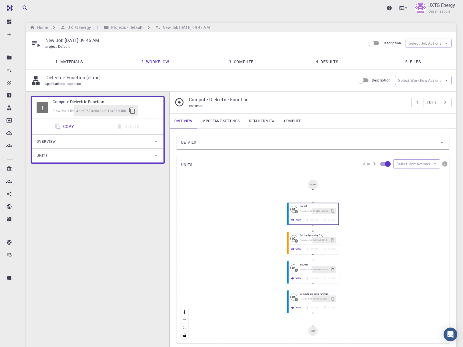
click at [241, 60] on link "3. Compute" at bounding box center [242, 61] width 86 height 15
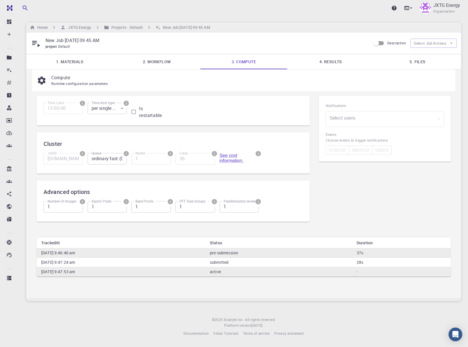
click at [175, 64] on link "2. Workflow" at bounding box center [156, 61] width 87 height 15
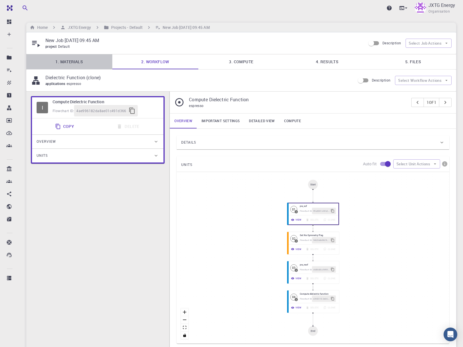
click at [93, 64] on link "1. Materials" at bounding box center [69, 61] width 86 height 15
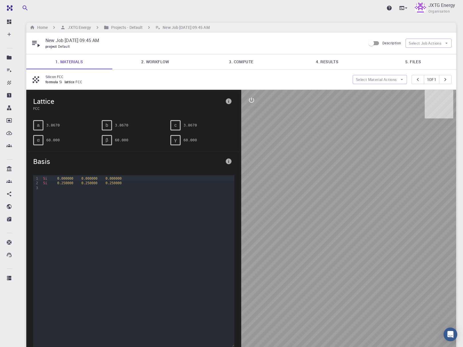
click at [170, 66] on link "2. Workflow" at bounding box center [155, 61] width 86 height 15
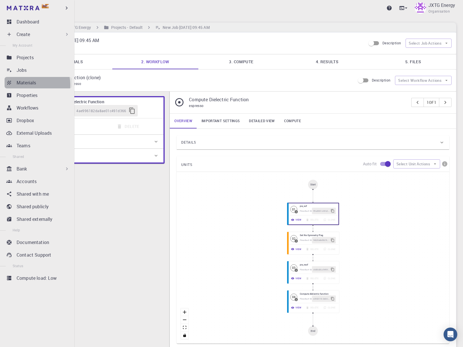
click at [31, 85] on p "Materials" at bounding box center [26, 82] width 19 height 7
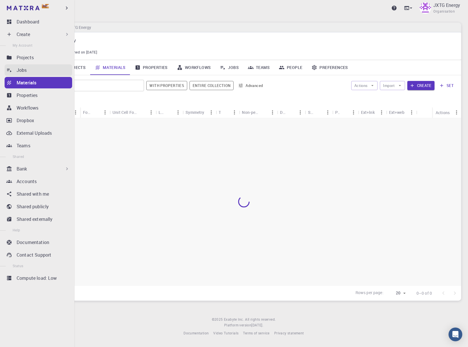
click at [14, 73] on link "Jobs" at bounding box center [39, 69] width 68 height 11
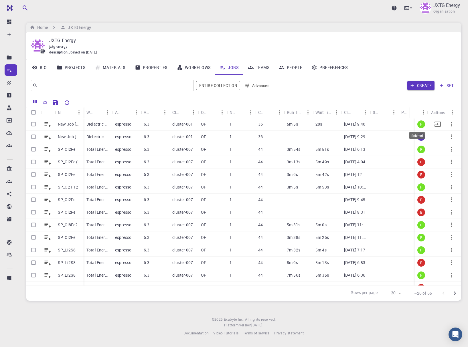
click at [418, 124] on span "F" at bounding box center [421, 124] width 7 height 5
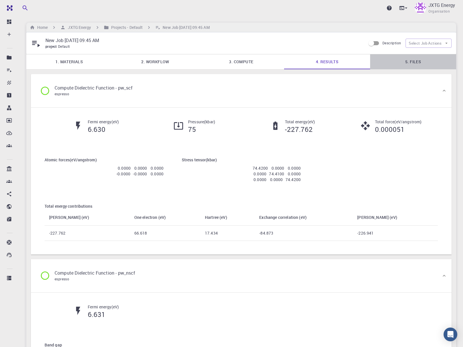
click at [418, 66] on link "5. Files" at bounding box center [413, 61] width 86 height 15
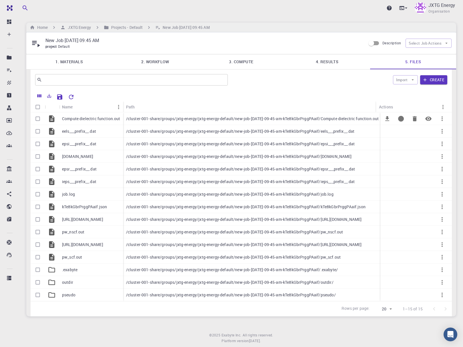
click at [116, 120] on p "Compute dielectric function.out" at bounding box center [91, 119] width 58 height 6
click at [428, 120] on icon "Preview" at bounding box center [428, 118] width 7 height 7
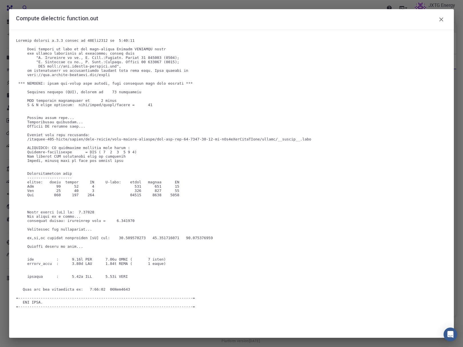
click at [55, 195] on pre at bounding box center [231, 183] width 431 height 291
drag, startPoint x: 55, startPoint y: 195, endPoint x: 56, endPoint y: 202, distance: 7.0
click at [56, 202] on pre at bounding box center [231, 183] width 431 height 291
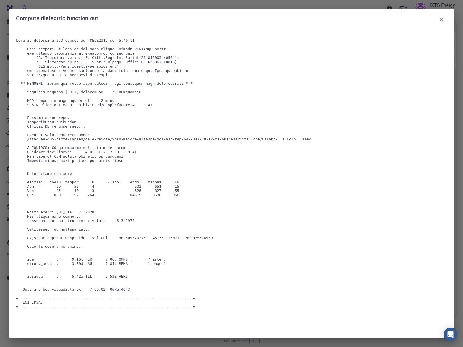
click at [57, 199] on pre at bounding box center [231, 183] width 431 height 291
drag, startPoint x: 57, startPoint y: 199, endPoint x: 59, endPoint y: 210, distance: 10.7
click at [59, 210] on pre at bounding box center [231, 183] width 431 height 291
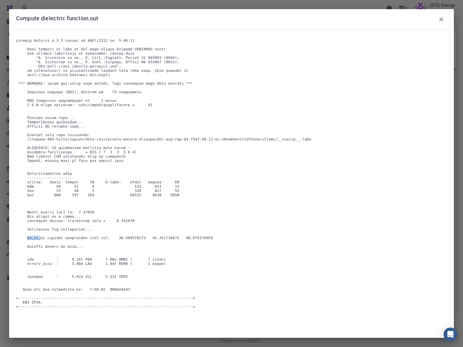
click at [59, 210] on pre at bounding box center [231, 183] width 431 height 291
click at [60, 214] on pre at bounding box center [231, 183] width 431 height 291
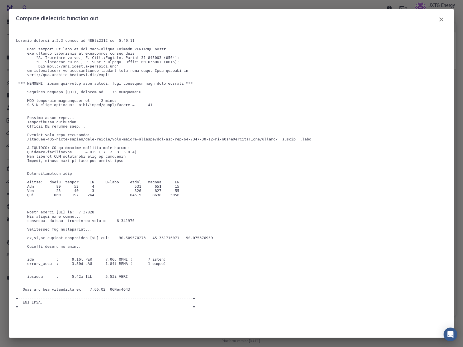
click at [59, 234] on pre at bounding box center [231, 183] width 431 height 291
drag, startPoint x: 59, startPoint y: 234, endPoint x: 60, endPoint y: 239, distance: 5.5
click at [60, 239] on pre at bounding box center [231, 183] width 431 height 291
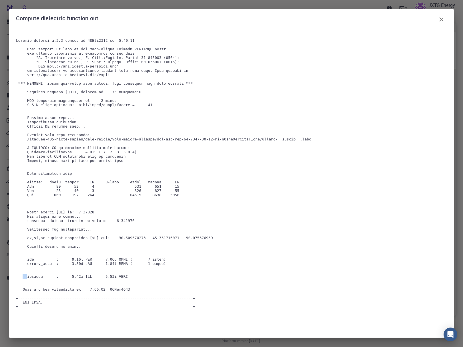
click at [60, 239] on pre at bounding box center [231, 183] width 431 height 291
click at [61, 249] on pre at bounding box center [231, 183] width 431 height 291
drag, startPoint x: 61, startPoint y: 249, endPoint x: 65, endPoint y: 260, distance: 11.7
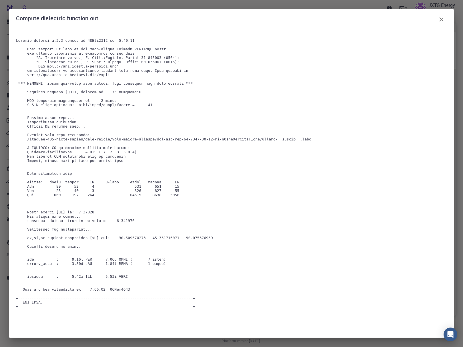
click at [65, 260] on pre at bounding box center [231, 183] width 431 height 291
drag, startPoint x: 65, startPoint y: 260, endPoint x: 52, endPoint y: 219, distance: 43.4
click at [52, 219] on pre at bounding box center [231, 183] width 431 height 291
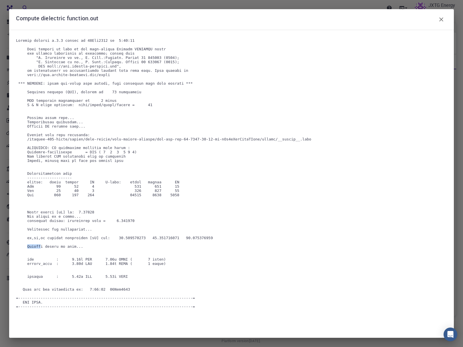
click at [52, 219] on pre at bounding box center [231, 183] width 431 height 291
click at [45, 197] on pre at bounding box center [231, 183] width 431 height 291
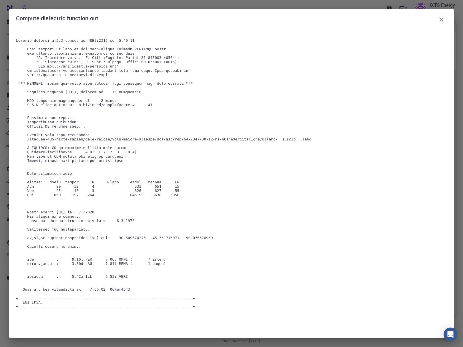
drag, startPoint x: 45, startPoint y: 197, endPoint x: 41, endPoint y: 139, distance: 58.5
click at [41, 139] on pre at bounding box center [231, 183] width 431 height 291
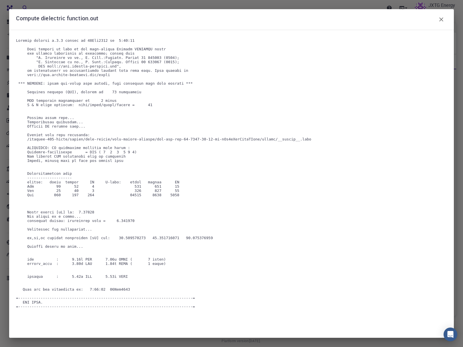
drag, startPoint x: 41, startPoint y: 139, endPoint x: 43, endPoint y: 154, distance: 15.2
click at [43, 154] on pre at bounding box center [231, 183] width 431 height 291
click at [53, 176] on pre at bounding box center [231, 183] width 431 height 291
click at [59, 195] on pre at bounding box center [231, 183] width 431 height 291
click at [45, 193] on pre at bounding box center [231, 183] width 431 height 291
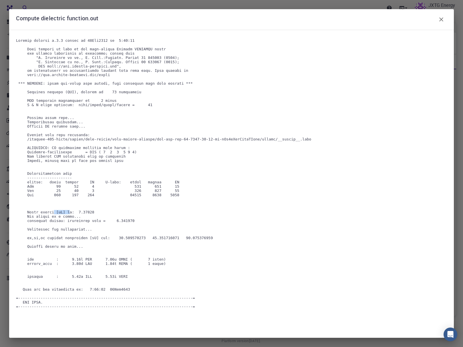
click at [45, 193] on pre at bounding box center [231, 183] width 431 height 291
click at [444, 17] on icon "button" at bounding box center [441, 19] width 7 height 7
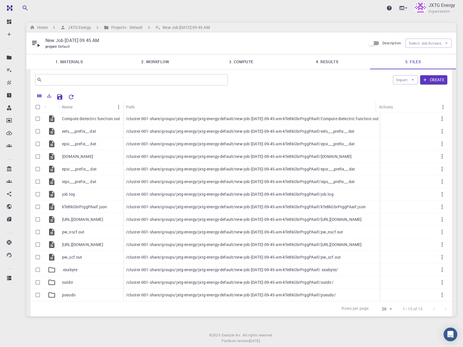
click at [329, 60] on link "4. Results" at bounding box center [327, 61] width 86 height 15
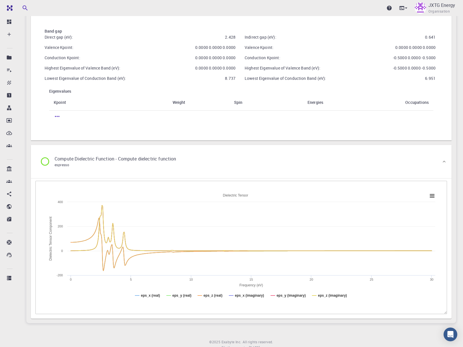
scroll to position [335, 0]
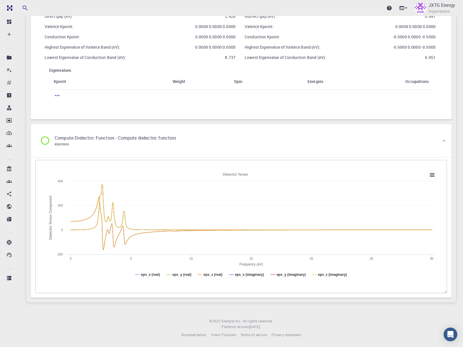
click at [207, 110] on div "Band gap Direct gap (eV): 2.428 [GEOGRAPHIC_DATA] Kpoint: 0.0000 0.0000 0.0000 …" at bounding box center [241, 56] width 412 height 117
click at [293, 124] on div "Compute Dielectric Function - pw_scf espresso Fermi energy ( eV ) 6.630 Pressur…" at bounding box center [241, 18] width 421 height 558
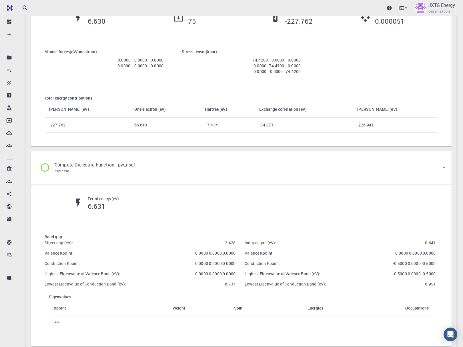
scroll to position [0, 0]
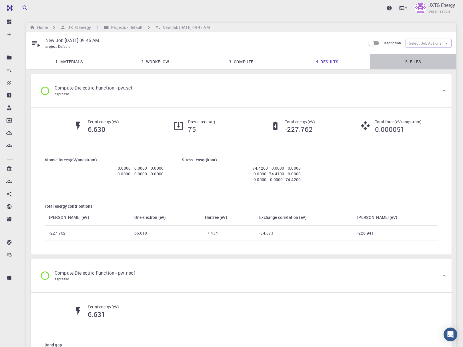
click at [389, 62] on link "5. Files" at bounding box center [413, 61] width 86 height 15
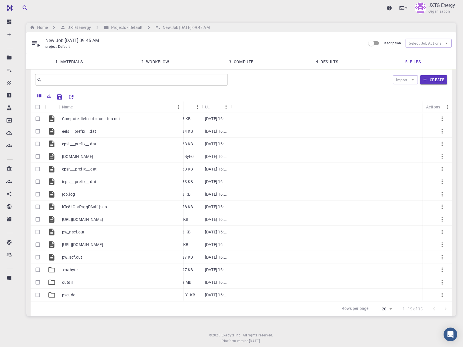
drag, startPoint x: 88, startPoint y: 110, endPoint x: 182, endPoint y: 107, distance: 95.0
click at [182, 107] on div "Name" at bounding box center [184, 106] width 6 height 11
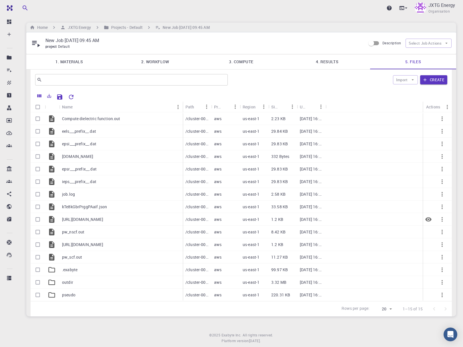
click at [430, 217] on icon "Preview" at bounding box center [429, 219] width 6 height 4
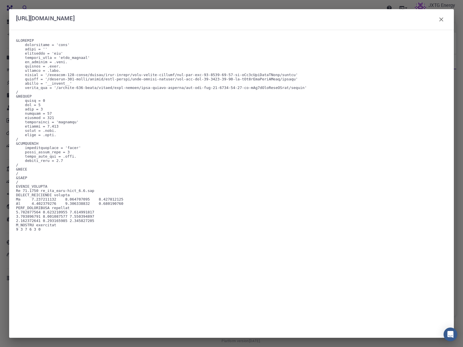
scroll to position [14, 0]
click at [442, 18] on icon "button" at bounding box center [441, 19] width 7 height 7
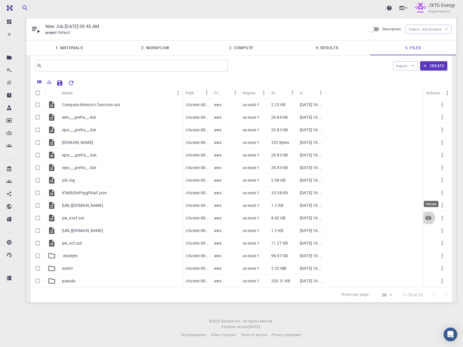
click at [428, 218] on icon "Preview" at bounding box center [428, 218] width 7 height 7
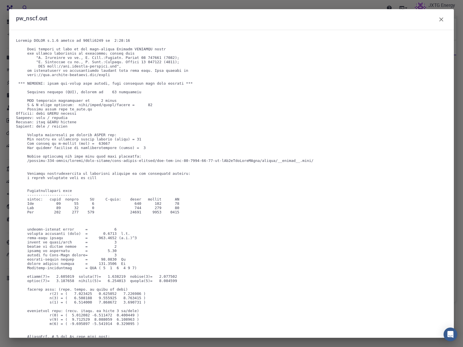
scroll to position [29, 0]
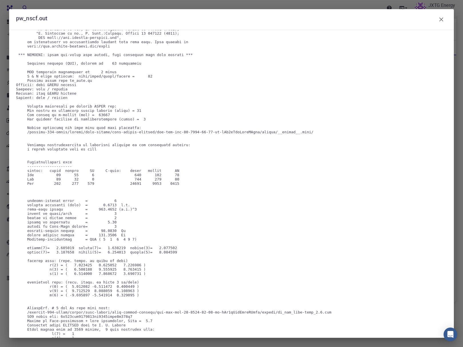
click at [49, 284] on pre at bounding box center [231, 183] width 431 height 347
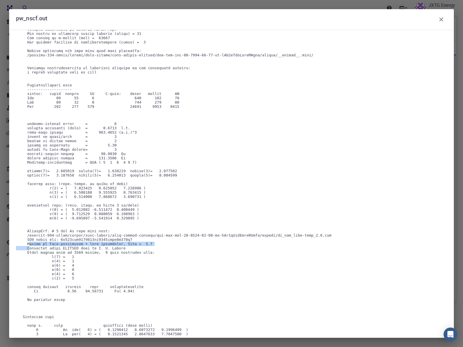
scroll to position [114, 0]
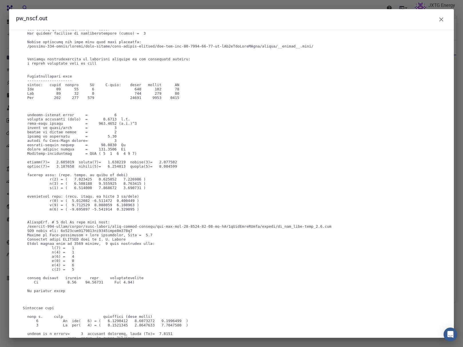
click at [53, 129] on pre at bounding box center [231, 97] width 431 height 347
click at [47, 126] on pre at bounding box center [231, 97] width 431 height 347
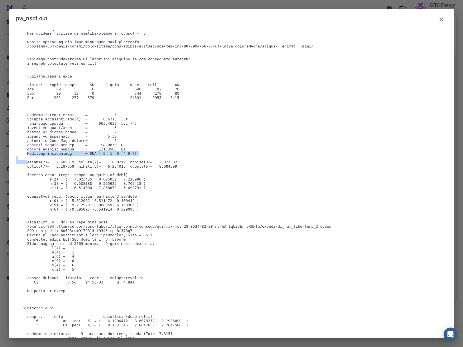
click at [47, 126] on pre at bounding box center [231, 97] width 431 height 347
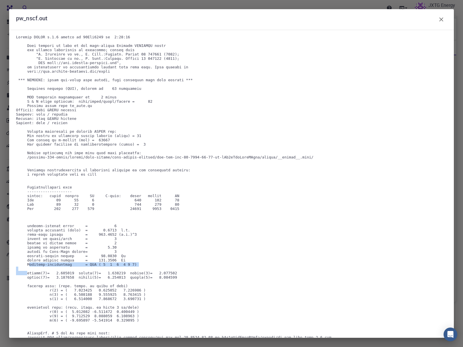
scroll to position [0, 0]
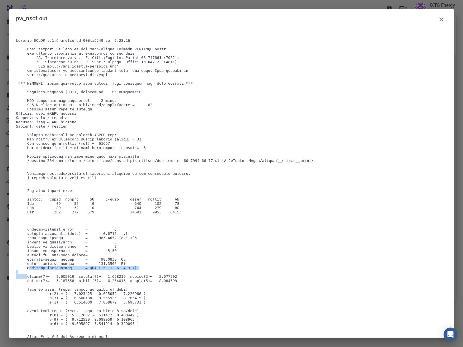
drag, startPoint x: 441, startPoint y: 22, endPoint x: 130, endPoint y: 193, distance: 355.2
click at [132, 187] on div "pw_nscf.out" at bounding box center [231, 173] width 445 height 329
click at [446, 20] on button "button" at bounding box center [441, 19] width 11 height 11
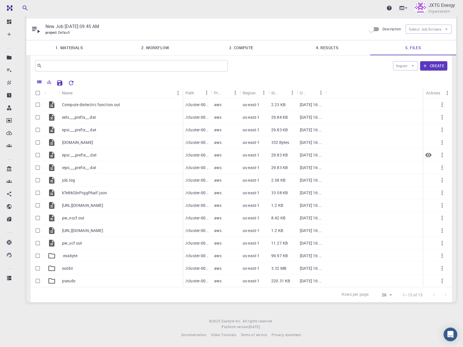
drag, startPoint x: 432, startPoint y: 154, endPoint x: 401, endPoint y: 156, distance: 31.0
click at [425, 156] on button "Preview" at bounding box center [429, 155] width 14 height 14
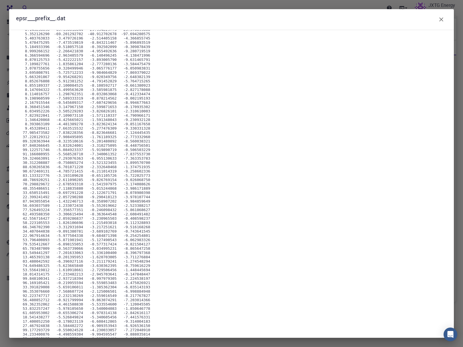
scroll to position [538, 0]
click at [443, 18] on icon "button" at bounding box center [441, 19] width 7 height 7
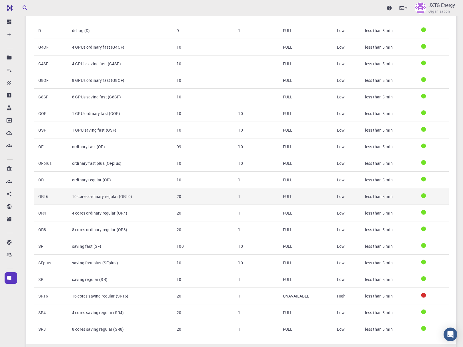
scroll to position [134, 0]
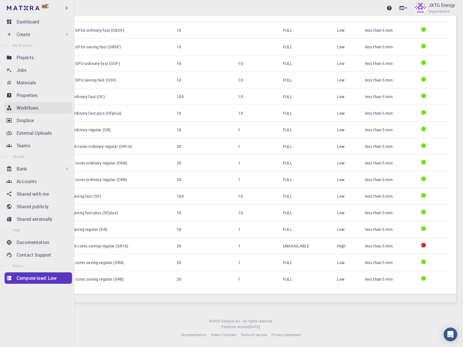
drag, startPoint x: 9, startPoint y: 107, endPoint x: 22, endPoint y: 106, distance: 13.2
click at [9, 107] on icon at bounding box center [9, 108] width 4 height 5
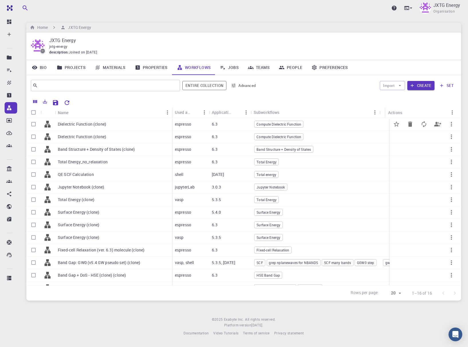
click at [84, 122] on p "Dielectric Function (clone)" at bounding box center [82, 124] width 48 height 6
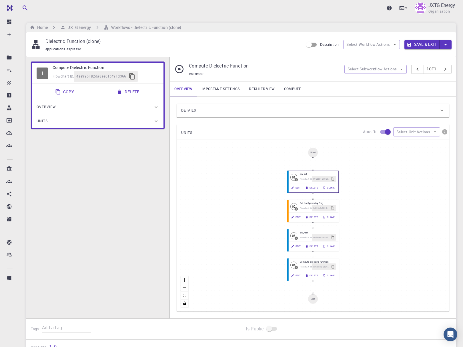
drag, startPoint x: 107, startPoint y: 193, endPoint x: 102, endPoint y: 181, distance: 13.4
click at [107, 193] on div "I Compute Dielectric Function Flowchart ID: 4ae996182da8ae01c491d366 Copy Delet…" at bounding box center [97, 192] width 143 height 271
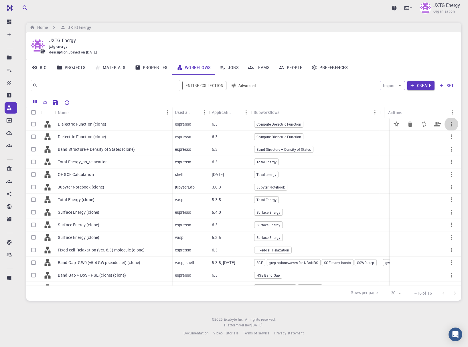
click at [448, 124] on icon "button" at bounding box center [451, 124] width 7 height 7
click at [316, 48] on div at bounding box center [234, 173] width 468 height 347
